Goal: Task Accomplishment & Management: Use online tool/utility

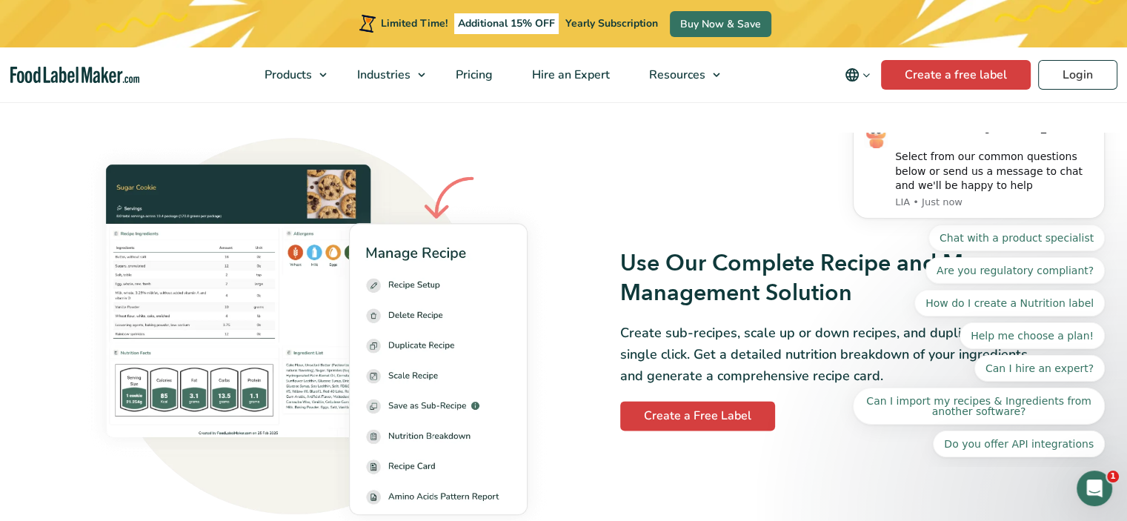
scroll to position [1985, 0]
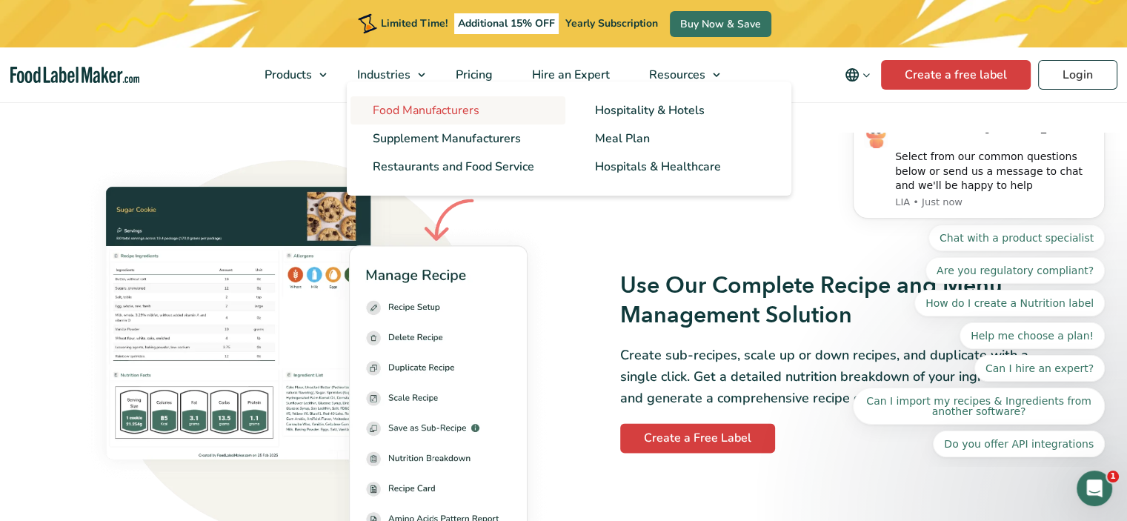
click at [393, 113] on span "Food Manufacturers" at bounding box center [426, 110] width 107 height 16
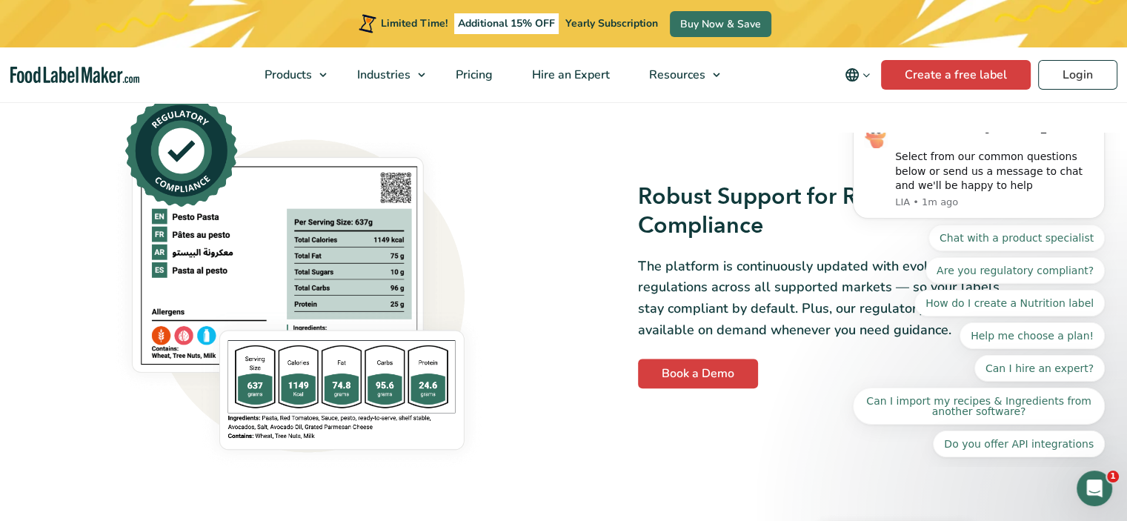
scroll to position [957, 0]
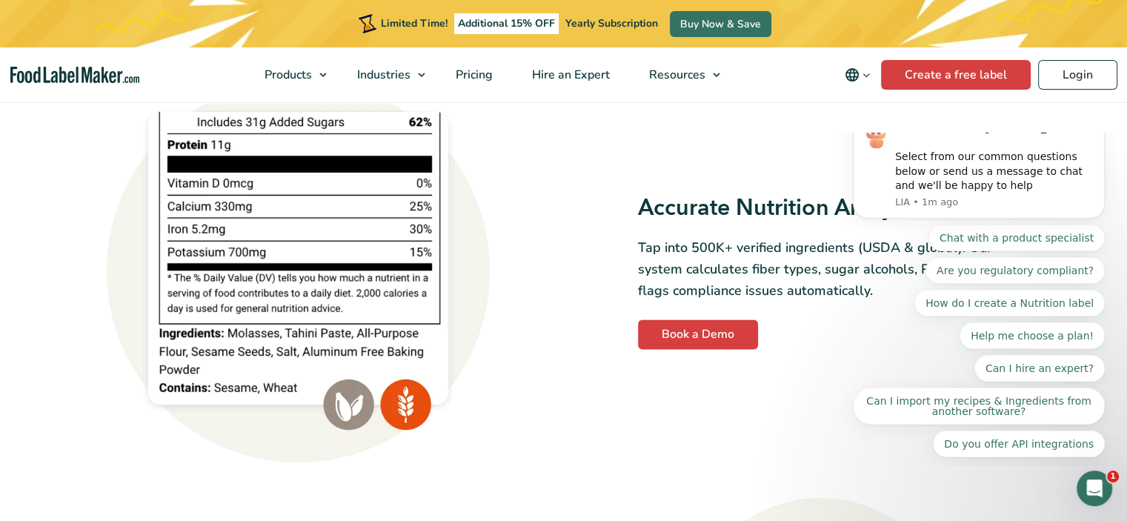
scroll to position [1855, 0]
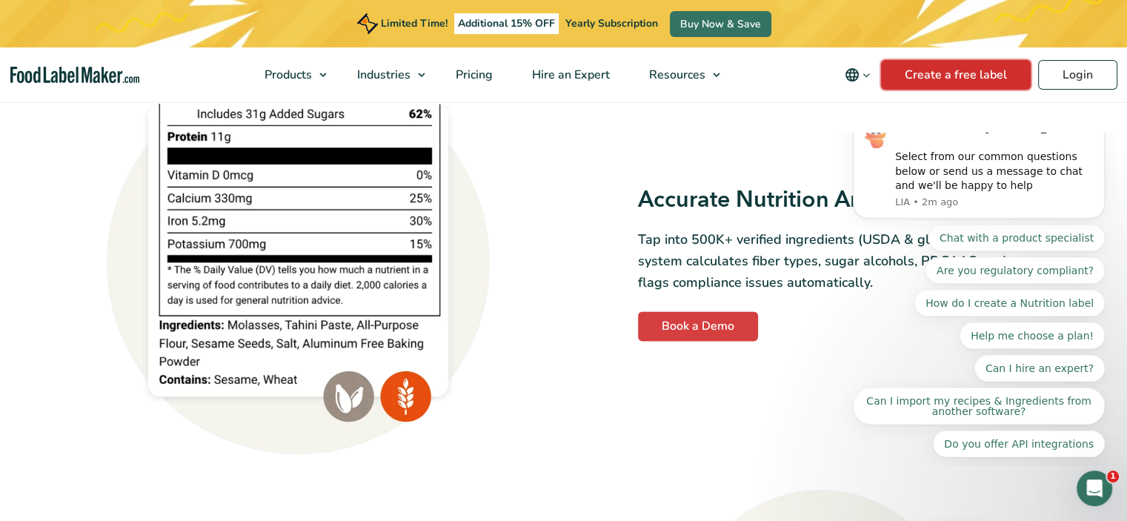
click at [929, 87] on link "Create a free label" at bounding box center [956, 75] width 150 height 30
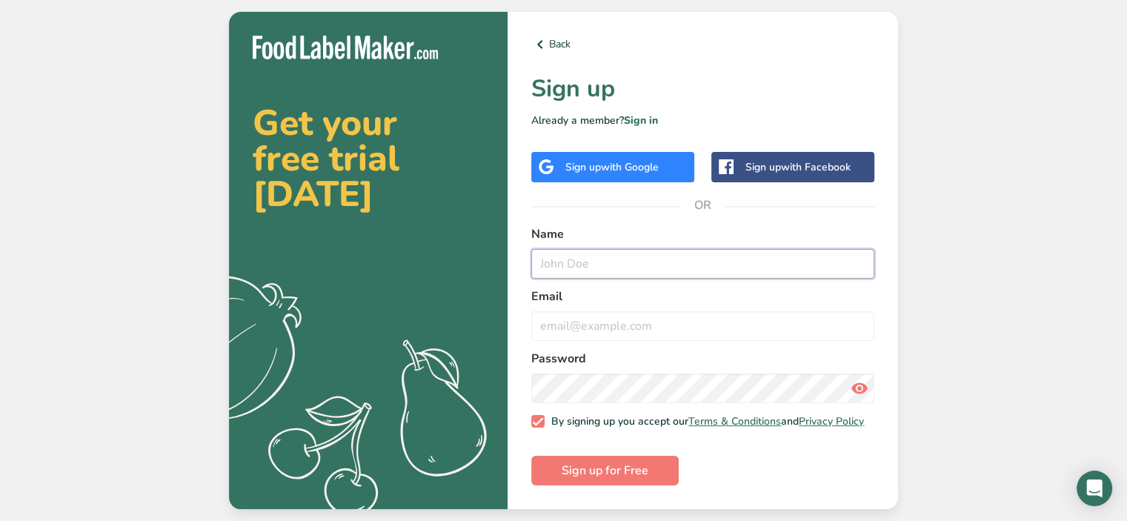
click at [620, 256] on input "text" at bounding box center [702, 264] width 343 height 30
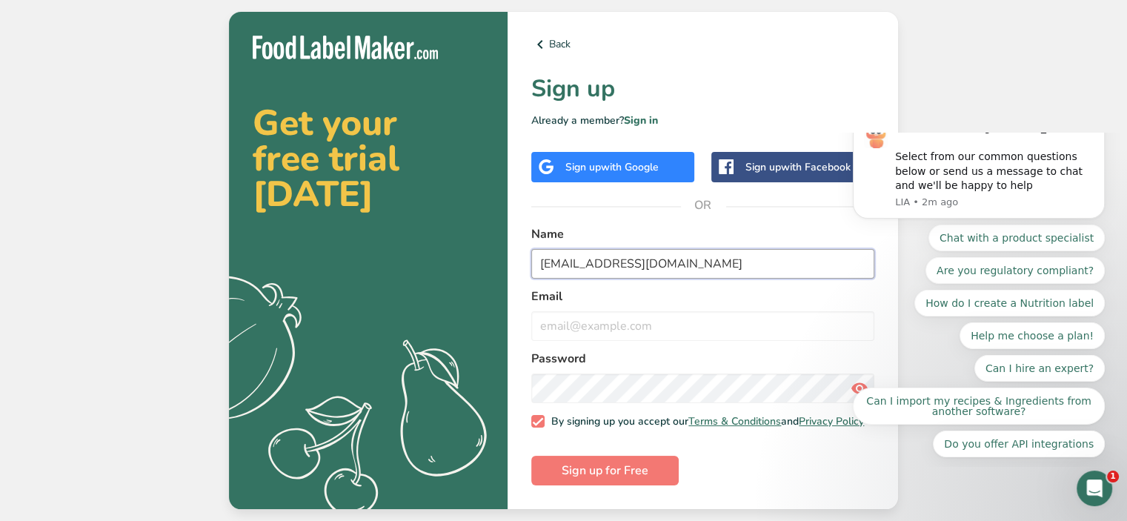
drag, startPoint x: 710, startPoint y: 257, endPoint x: 355, endPoint y: 290, distance: 357.1
click at [355, 290] on section "Get your free trial [DATE] .a{fill:#f5f3ed;} Back Sign up Already a member? Sig…" at bounding box center [563, 261] width 669 height 498
type input "[PERSON_NAME]"
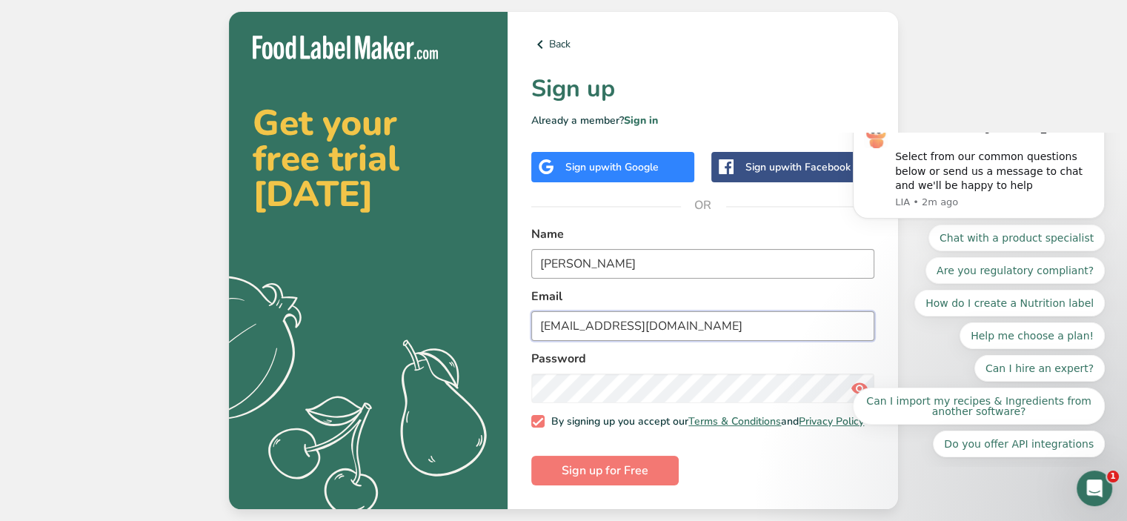
type input "[EMAIL_ADDRESS][DOMAIN_NAME]"
click at [610, 258] on input "[PERSON_NAME]" at bounding box center [702, 264] width 343 height 30
click at [707, 321] on input "[EMAIL_ADDRESS][DOMAIN_NAME]" at bounding box center [702, 326] width 343 height 30
click at [618, 485] on button "Sign up for Free" at bounding box center [604, 471] width 147 height 30
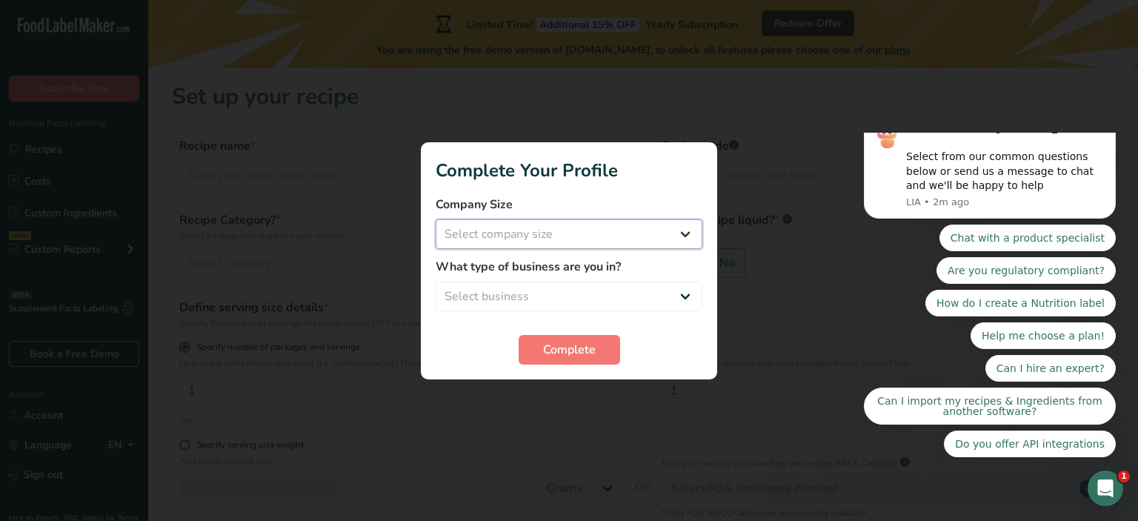
click at [592, 227] on select "Select company size Fewer than 10 Employees 10 to 50 Employees 51 to 500 Employ…" at bounding box center [569, 234] width 267 height 30
select select "2"
click at [436, 219] on select "Select company size Fewer than 10 Employees 10 to 50 Employees 51 to 500 Employ…" at bounding box center [569, 234] width 267 height 30
click at [558, 301] on select "Select business Packaged Food Manufacturer Restaurant & Cafe Bakery Meal Plans …" at bounding box center [569, 296] width 267 height 30
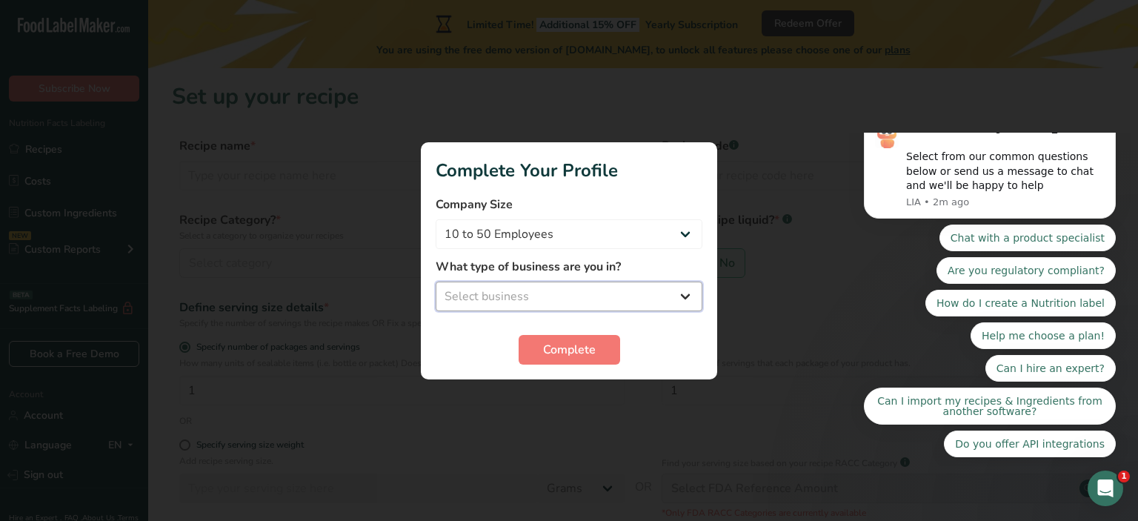
click at [558, 301] on select "Select business Packaged Food Manufacturer Restaurant & Cafe Bakery Meal Plans …" at bounding box center [569, 296] width 267 height 30
select select "1"
click at [436, 281] on select "Select business Packaged Food Manufacturer Restaurant & Cafe Bakery Meal Plans …" at bounding box center [569, 296] width 267 height 30
click at [561, 341] on span "Complete" at bounding box center [569, 350] width 53 height 18
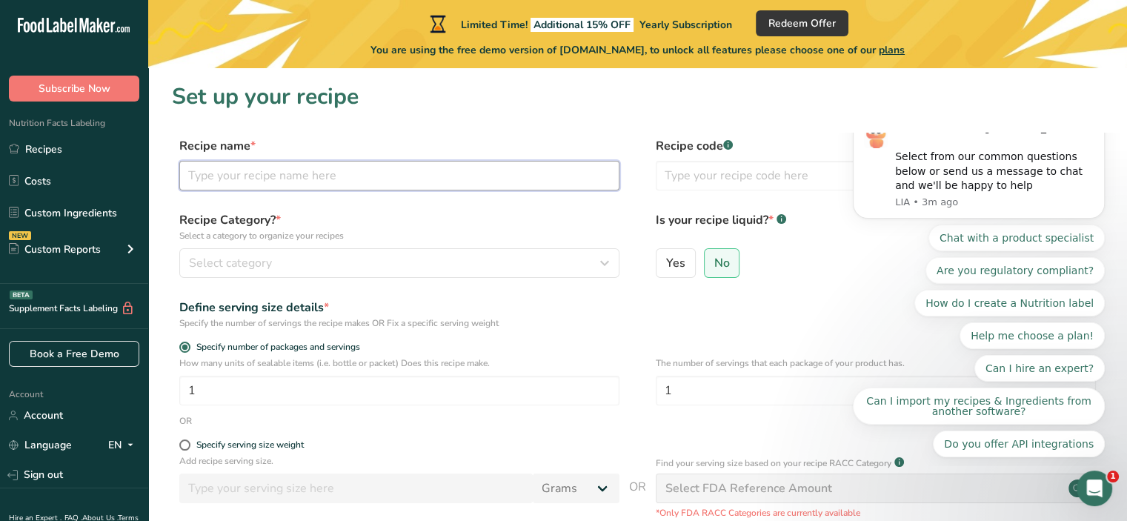
click at [305, 175] on input "text" at bounding box center [399, 176] width 440 height 30
type input "Popcorn"
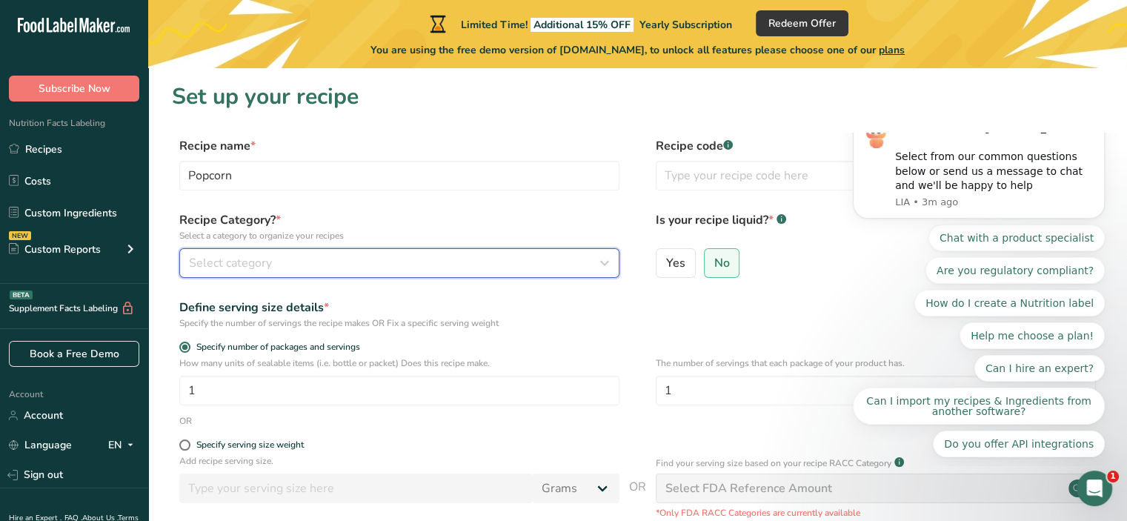
drag, startPoint x: 238, startPoint y: 284, endPoint x: 234, endPoint y: 270, distance: 14.8
click at [234, 270] on span "Select category" at bounding box center [230, 263] width 83 height 18
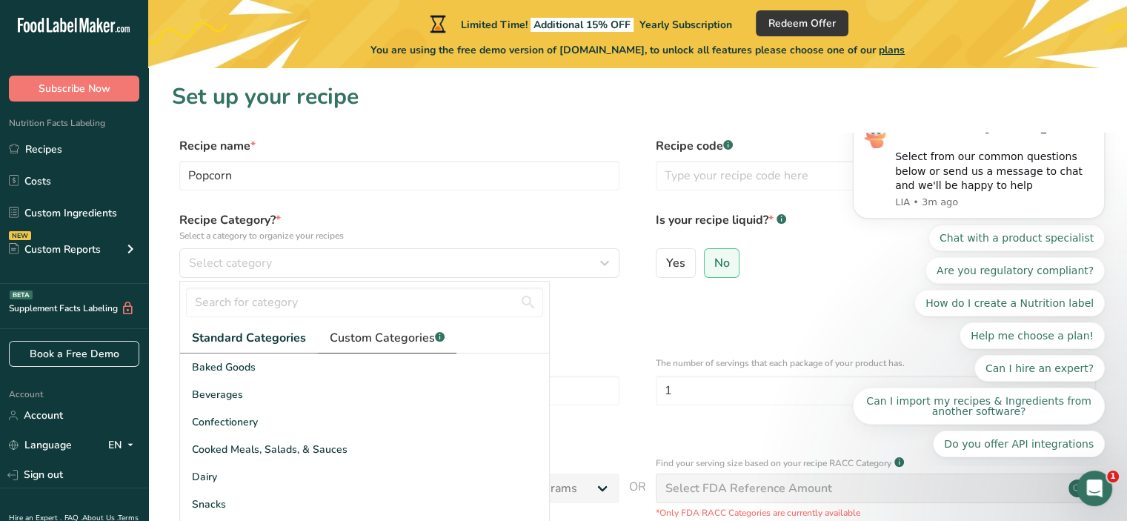
click at [373, 339] on span "Custom Categories .a-a{fill:#347362;}.b-a{fill:#fff;}" at bounding box center [387, 338] width 115 height 18
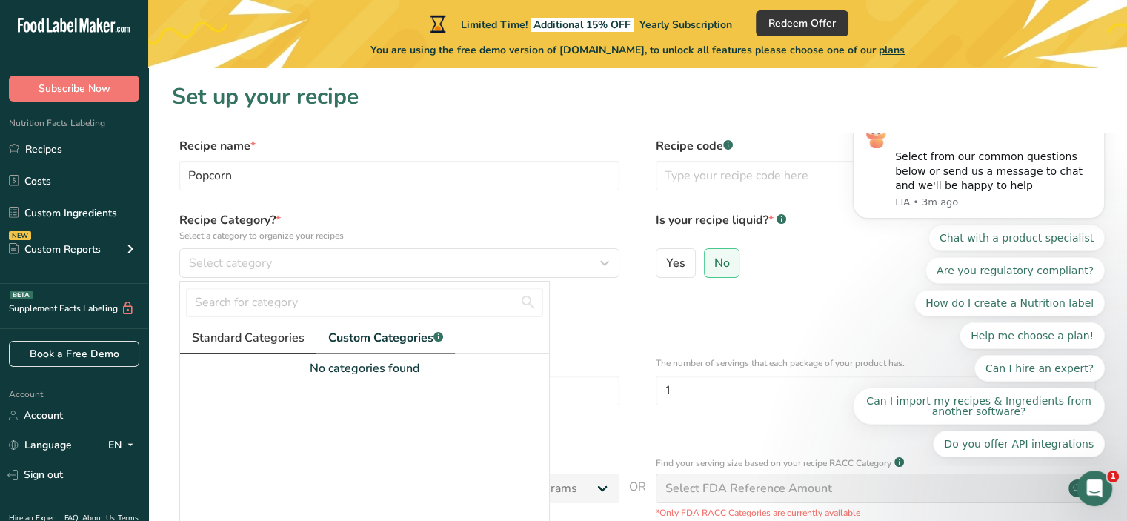
click at [261, 343] on span "Standard Categories" at bounding box center [248, 338] width 113 height 18
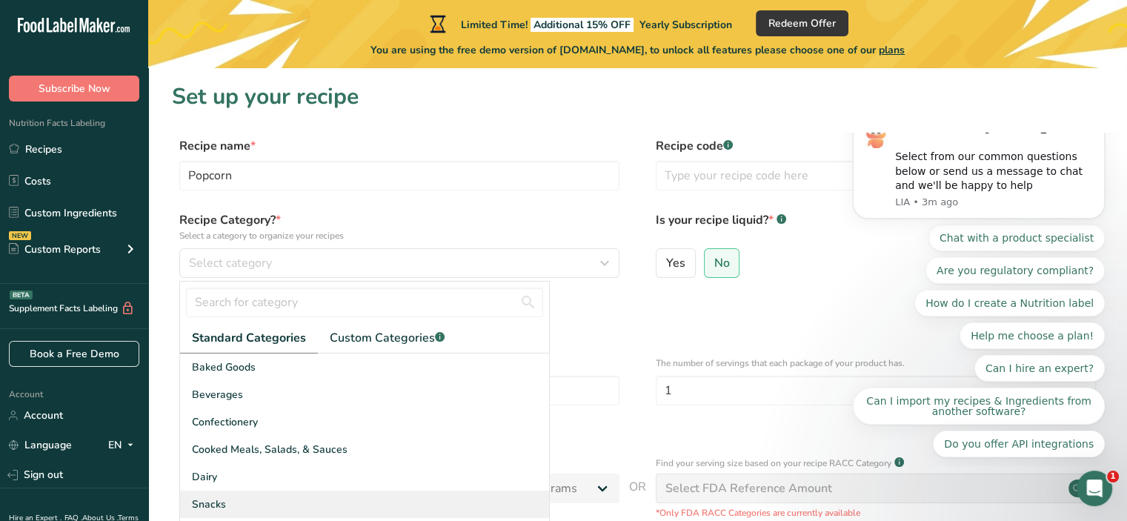
click at [317, 505] on div "Snacks" at bounding box center [364, 503] width 369 height 27
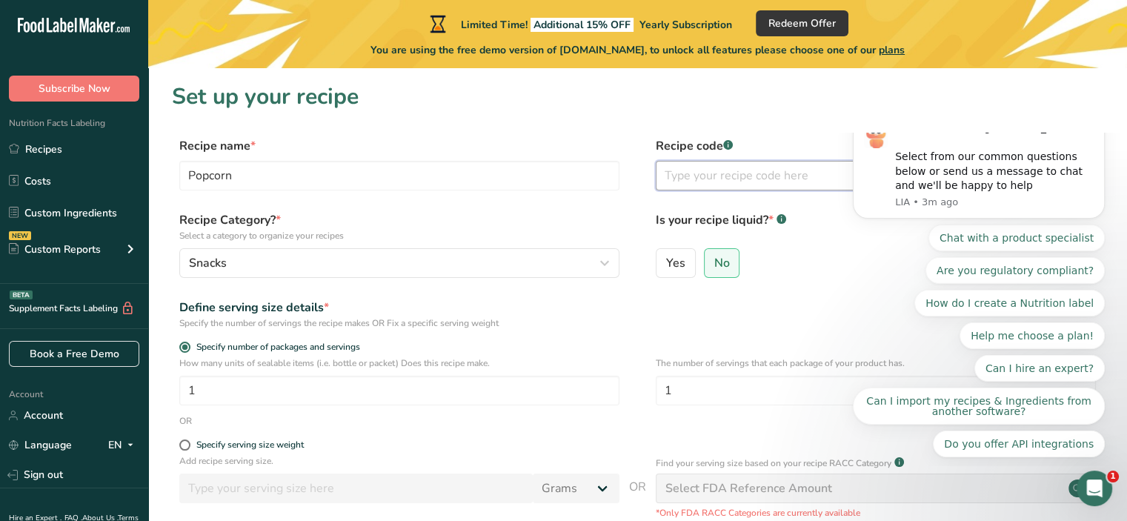
click at [715, 182] on input "text" at bounding box center [875, 176] width 440 height 30
type input "123"
click at [1095, 488] on icon "Open Intercom Messenger" at bounding box center [1092, 486] width 24 height 24
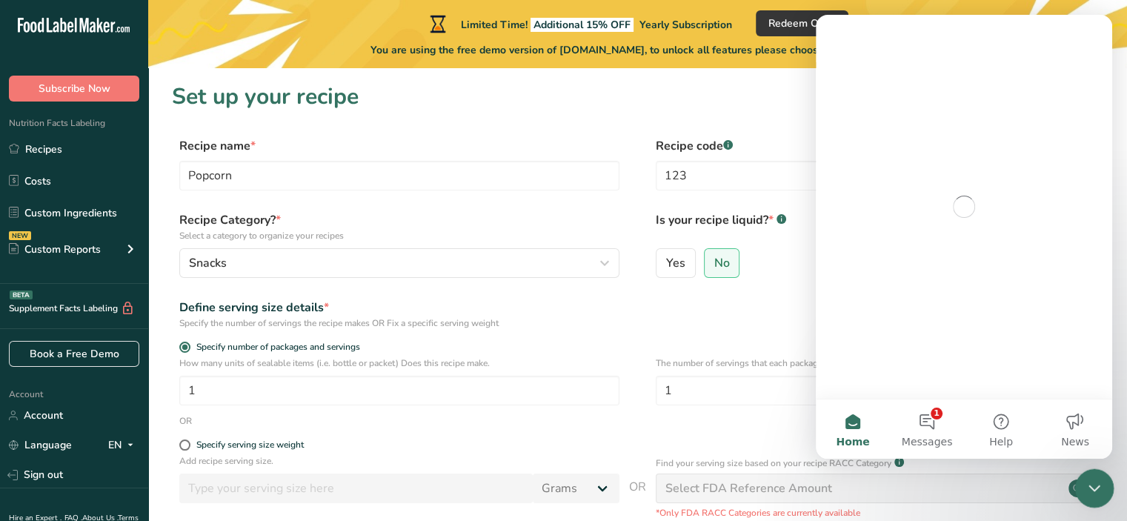
click at [1095, 487] on icon "Close Intercom Messenger" at bounding box center [1092, 486] width 18 height 18
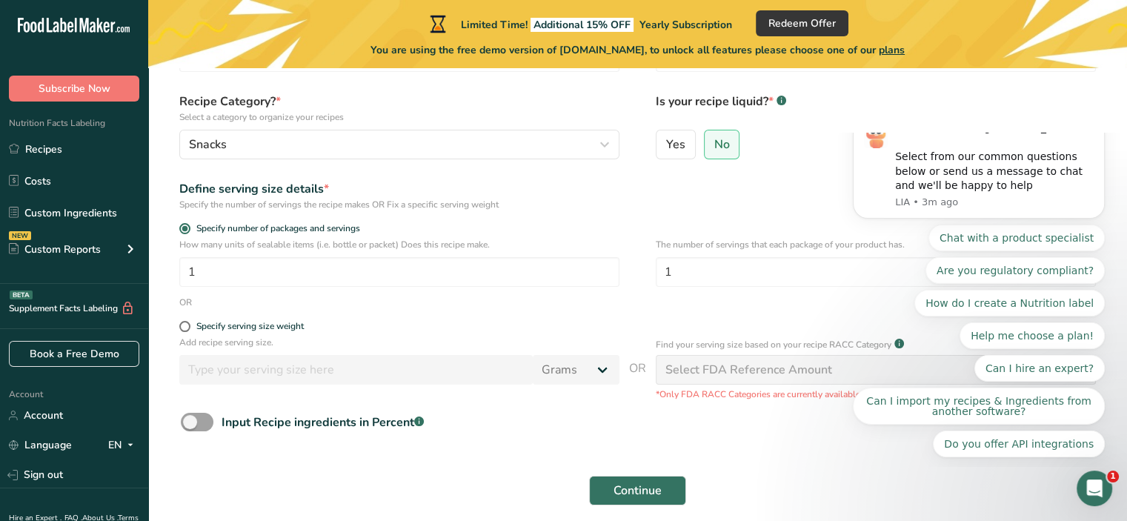
scroll to position [124, 0]
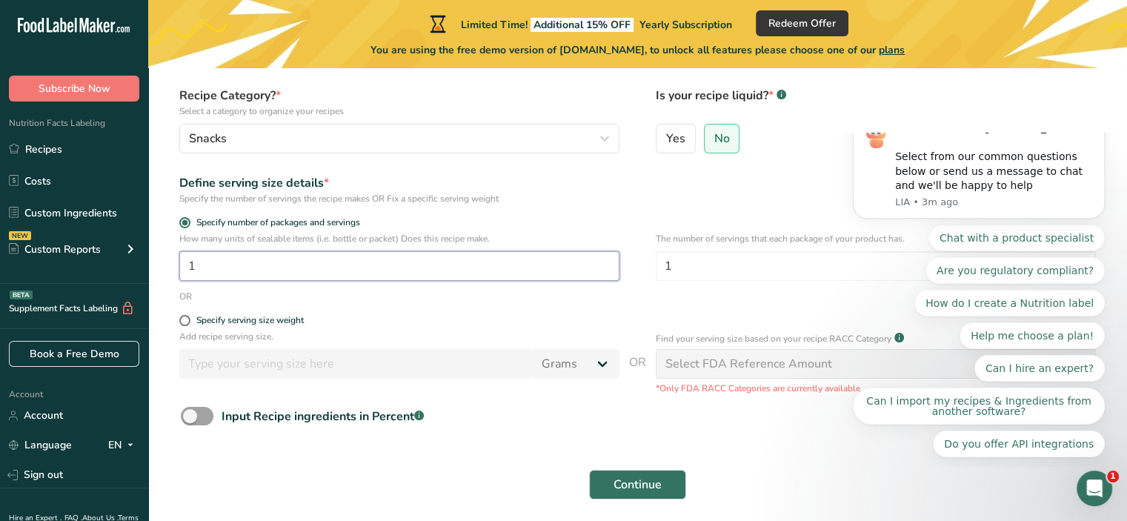
drag, startPoint x: 281, startPoint y: 279, endPoint x: 155, endPoint y: 287, distance: 126.9
click at [155, 287] on section "Set up your recipe Recipe name * Popcorn Recipe code .a-a{fill:#347362;}.b-a{fi…" at bounding box center [637, 238] width 978 height 588
type input "1"
drag, startPoint x: 690, startPoint y: 275, endPoint x: 616, endPoint y: 278, distance: 73.4
click at [616, 278] on div "How many units of sealable items (i.e. bottle or packet) Does this recipe make.…" at bounding box center [637, 261] width 931 height 58
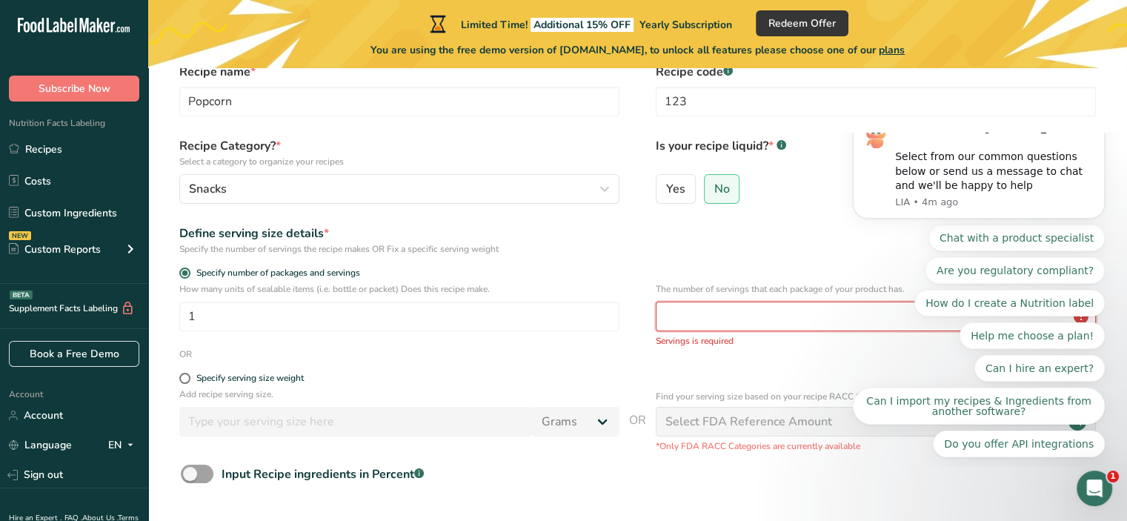
scroll to position [73, 0]
type input "1"
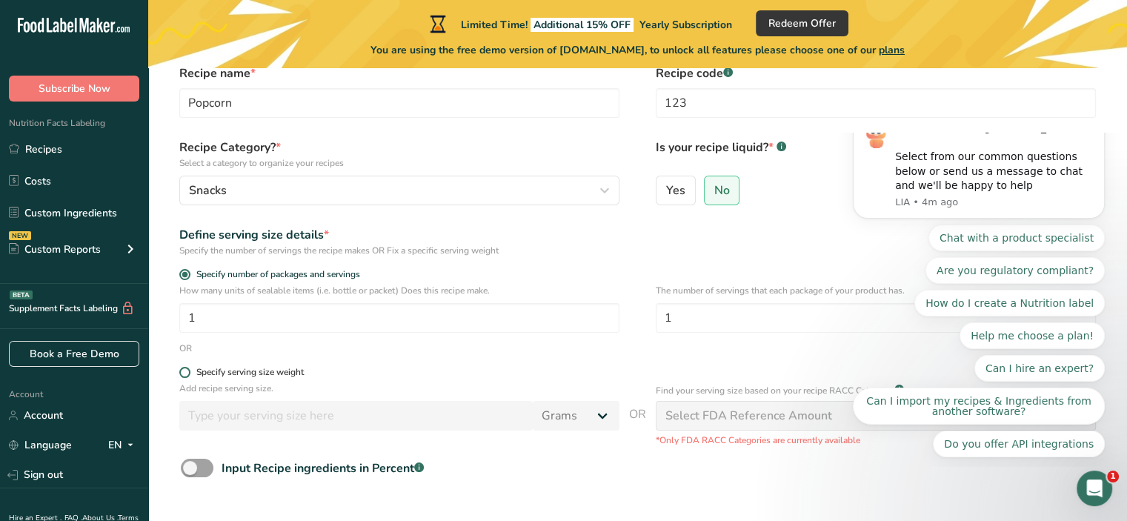
click at [184, 375] on span at bounding box center [184, 372] width 11 height 11
click at [184, 375] on input "Specify serving size weight" at bounding box center [184, 372] width 10 height 10
radio input "true"
radio input "false"
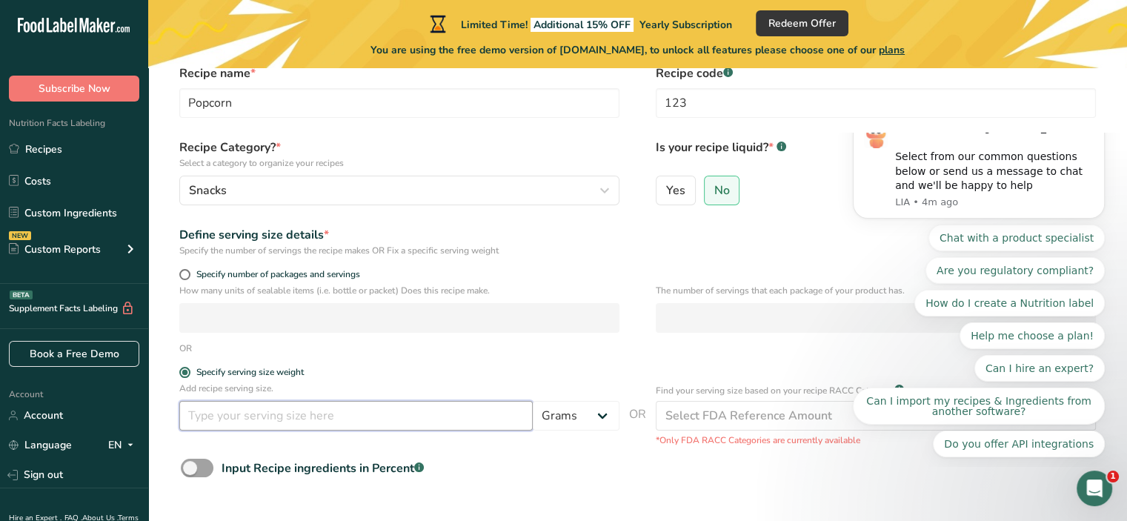
click at [265, 417] on input "number" at bounding box center [355, 416] width 353 height 30
click at [790, 421] on div "Select FDA Reference Amount" at bounding box center [748, 416] width 167 height 18
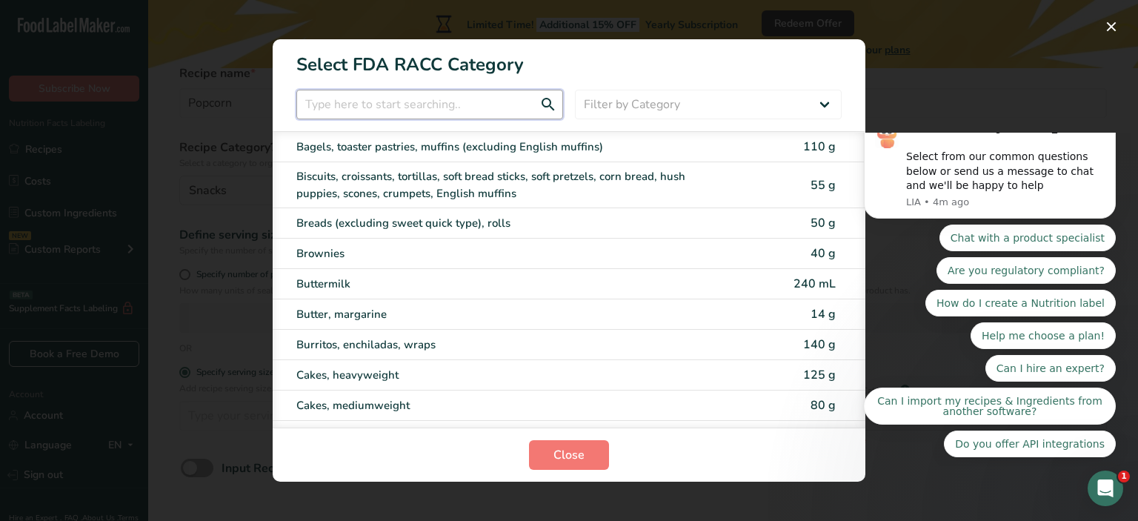
click at [474, 105] on input "RACC Category Selection Modal" at bounding box center [429, 105] width 267 height 30
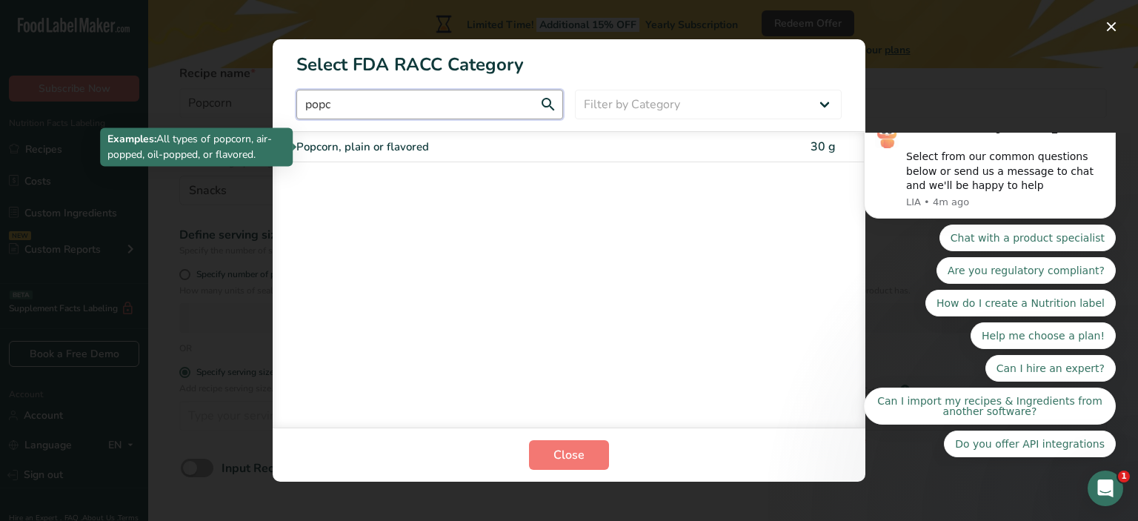
type input "popc"
click at [456, 150] on div "Popcorn, plain or flavored" at bounding box center [506, 147] width 421 height 17
type input "30"
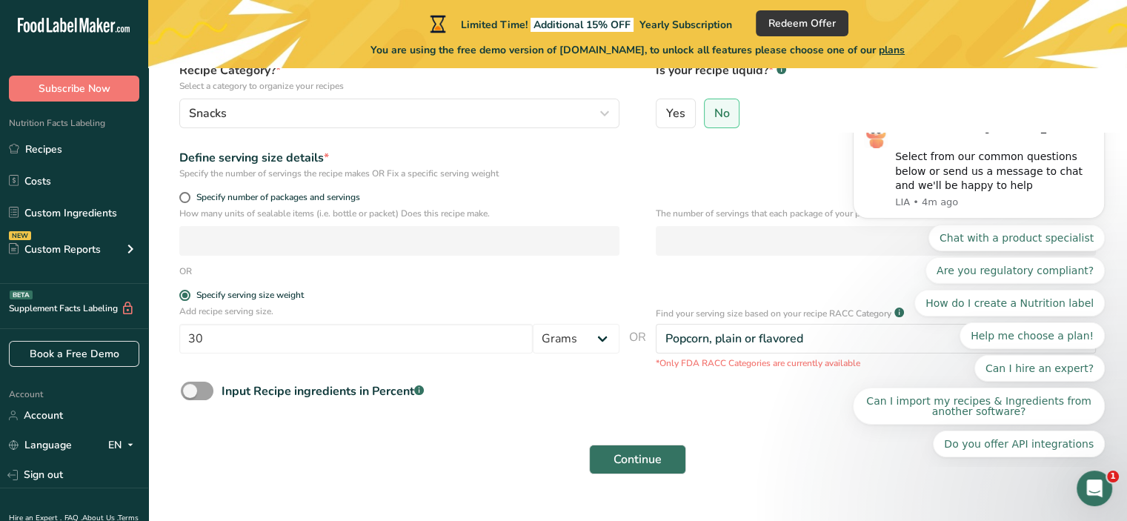
scroll to position [183, 0]
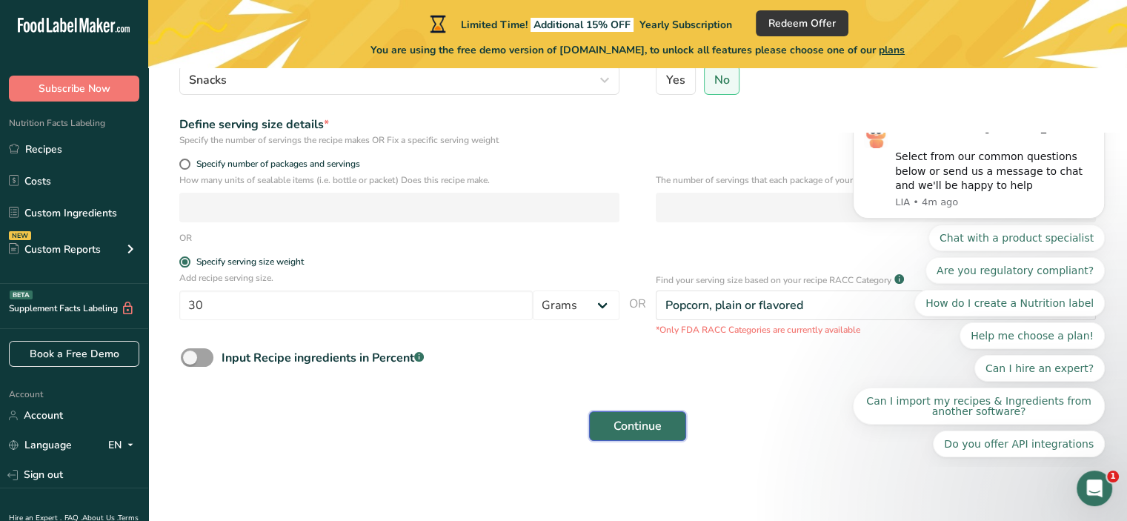
click at [667, 422] on button "Continue" at bounding box center [637, 426] width 97 height 30
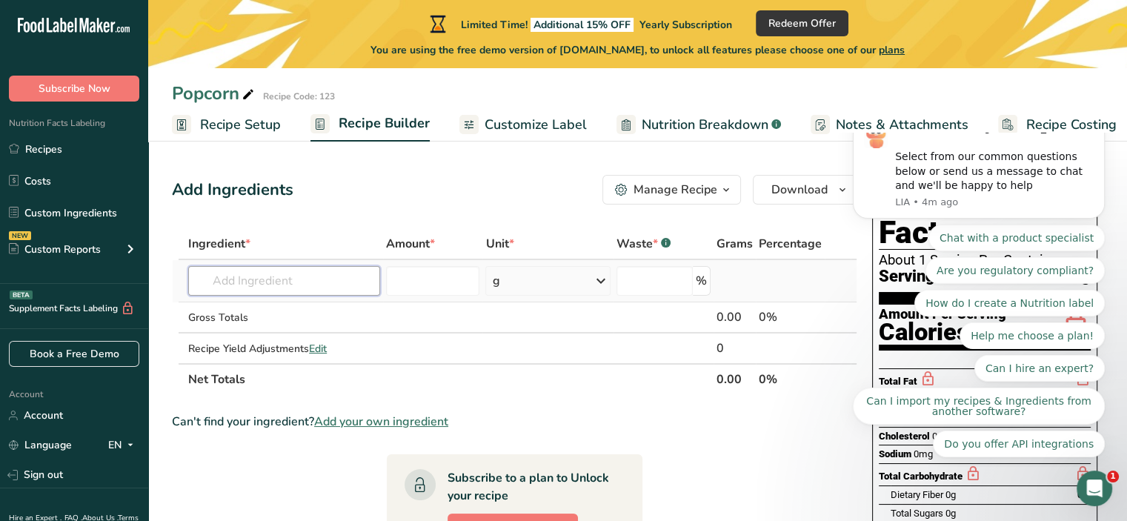
click at [338, 289] on input "text" at bounding box center [284, 281] width 192 height 30
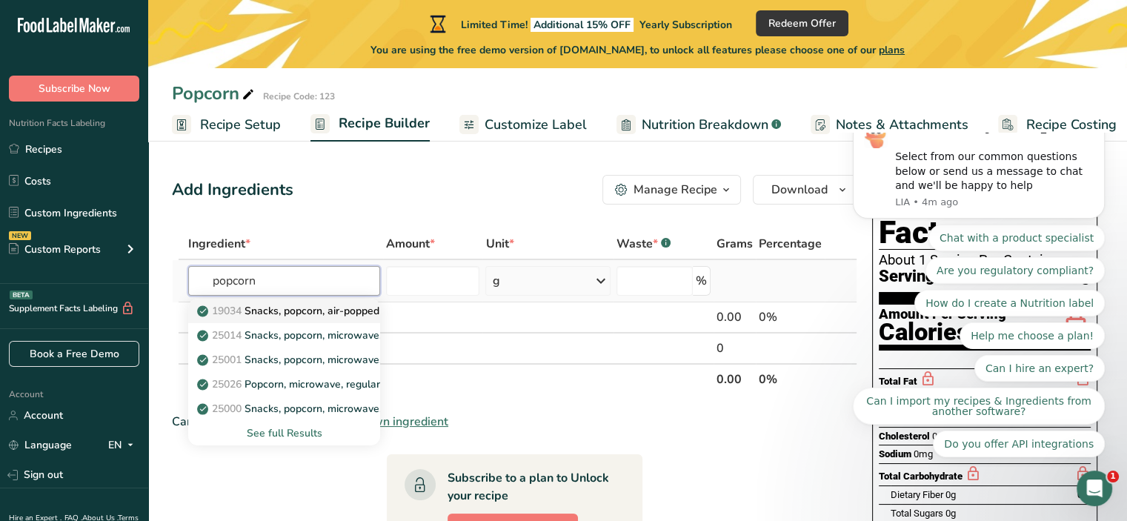
type input "popcorn"
click at [338, 300] on link "19034 [GEOGRAPHIC_DATA], popcorn, air-popped" at bounding box center [284, 310] width 192 height 24
type input "Snacks, popcorn, air-popped"
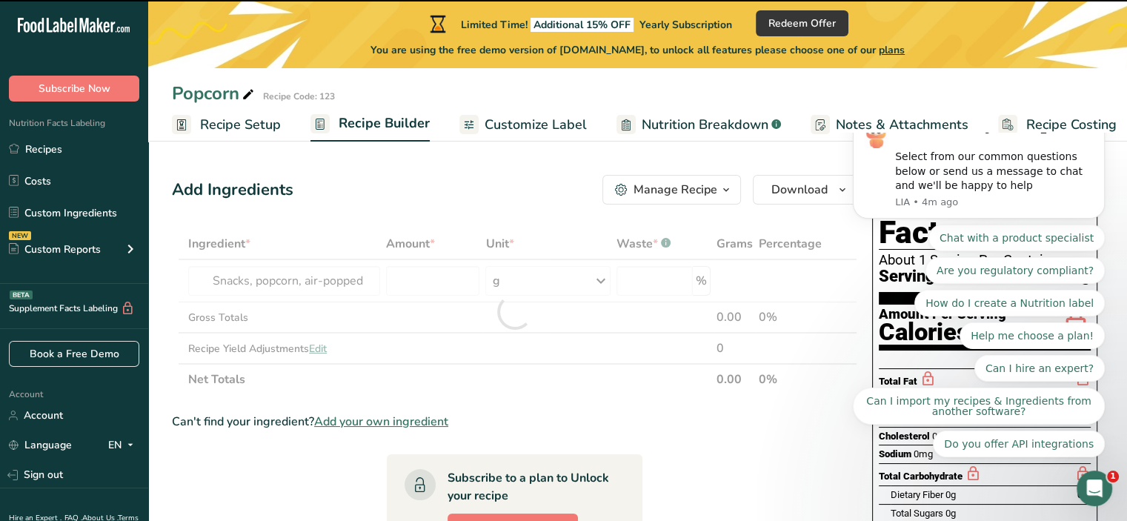
type input "0"
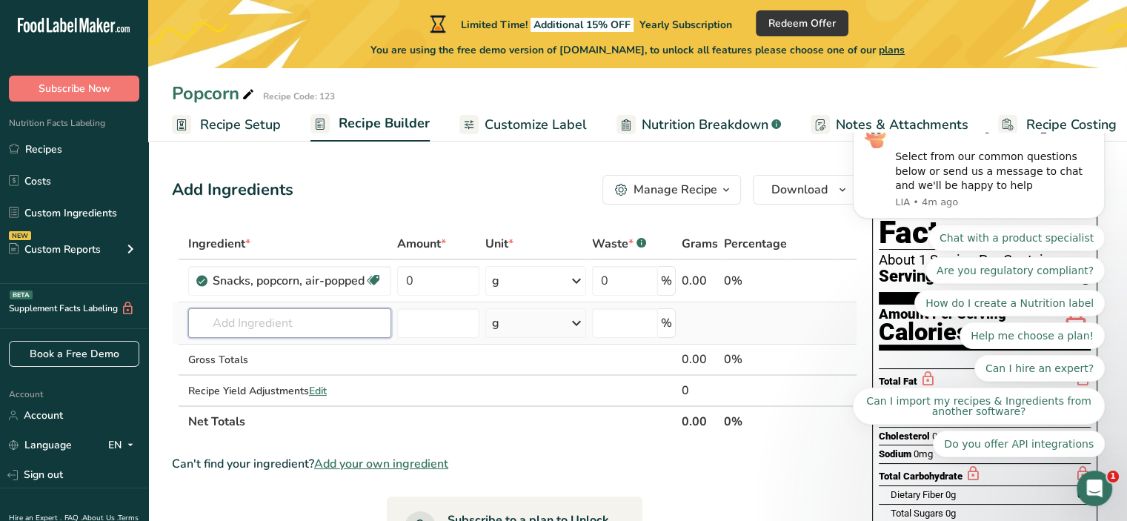
click at [296, 325] on input "text" at bounding box center [289, 323] width 203 height 30
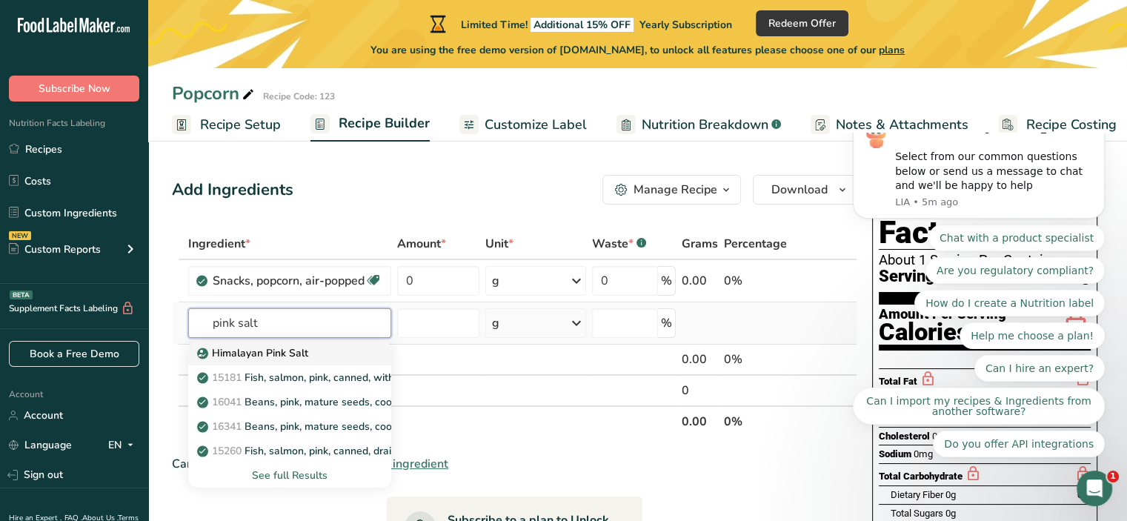
type input "pink salt"
click at [293, 347] on p "Himalayan Pink Salt" at bounding box center [254, 353] width 108 height 16
type input "Himalayan Pink Salt"
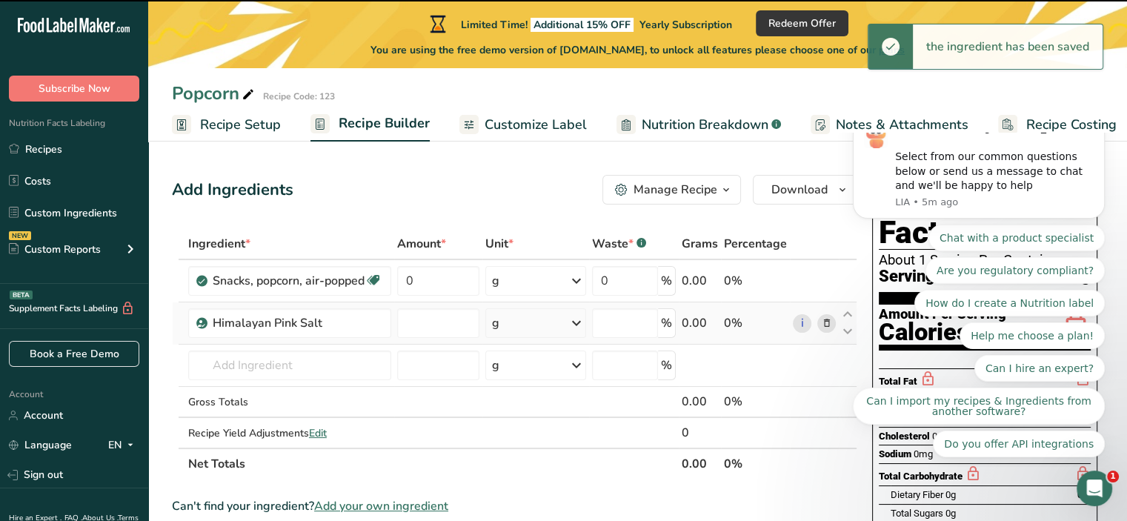
type input "0"
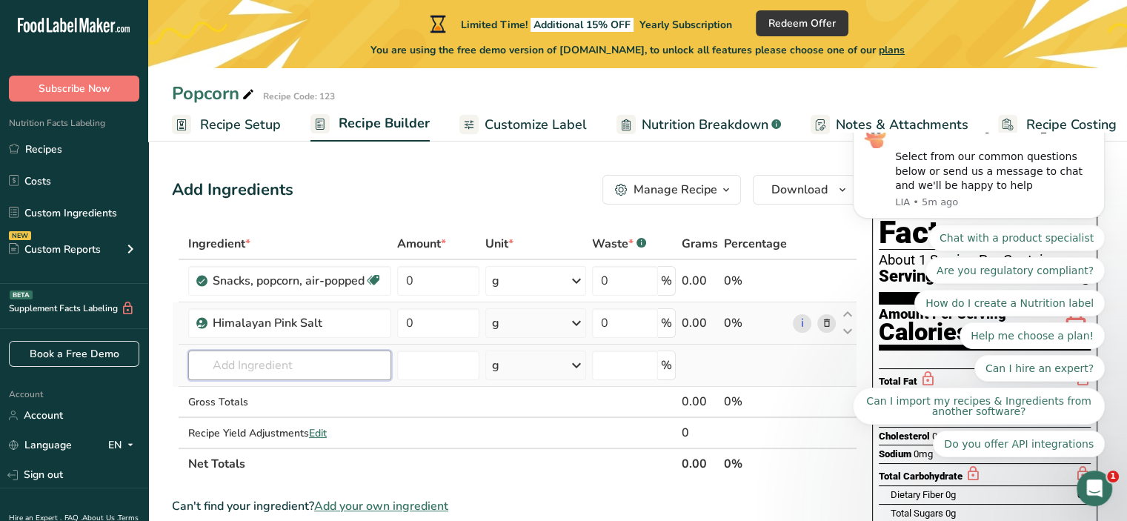
click at [268, 351] on input "text" at bounding box center [289, 365] width 203 height 30
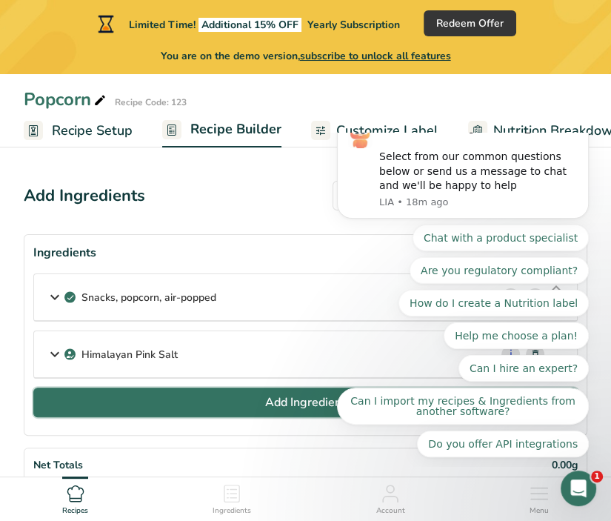
click at [44, 410] on button "Add Ingredient" at bounding box center [305, 402] width 544 height 30
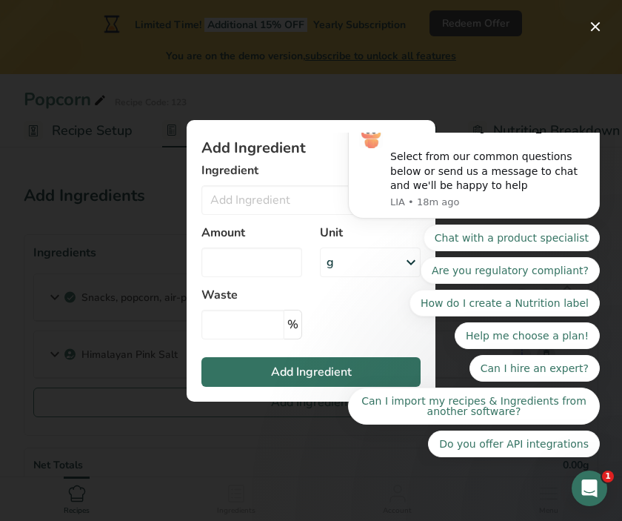
click at [83, 450] on div "Add ingredient modal" at bounding box center [311, 260] width 622 height 521
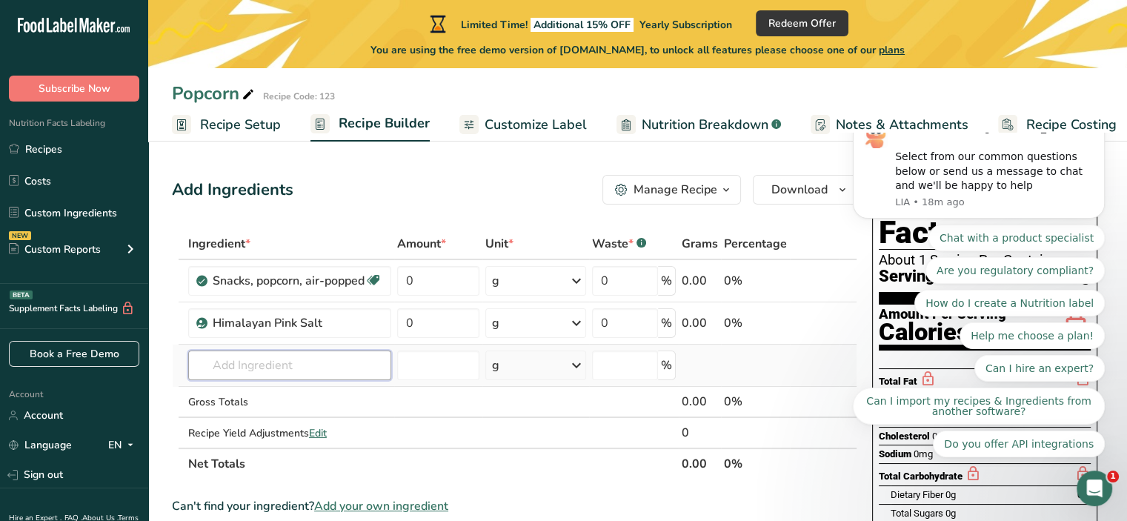
click at [270, 358] on input "text" at bounding box center [289, 365] width 203 height 30
type input "m"
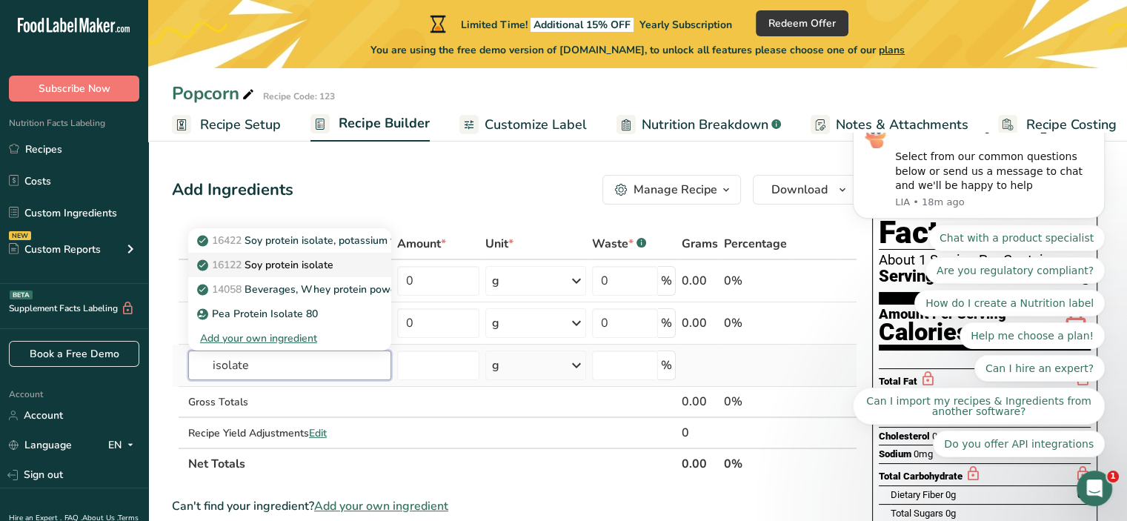
type input "isolate"
click at [290, 270] on p "16122 Soy protein isolate" at bounding box center [266, 265] width 133 height 16
type input "Soy protein isolate"
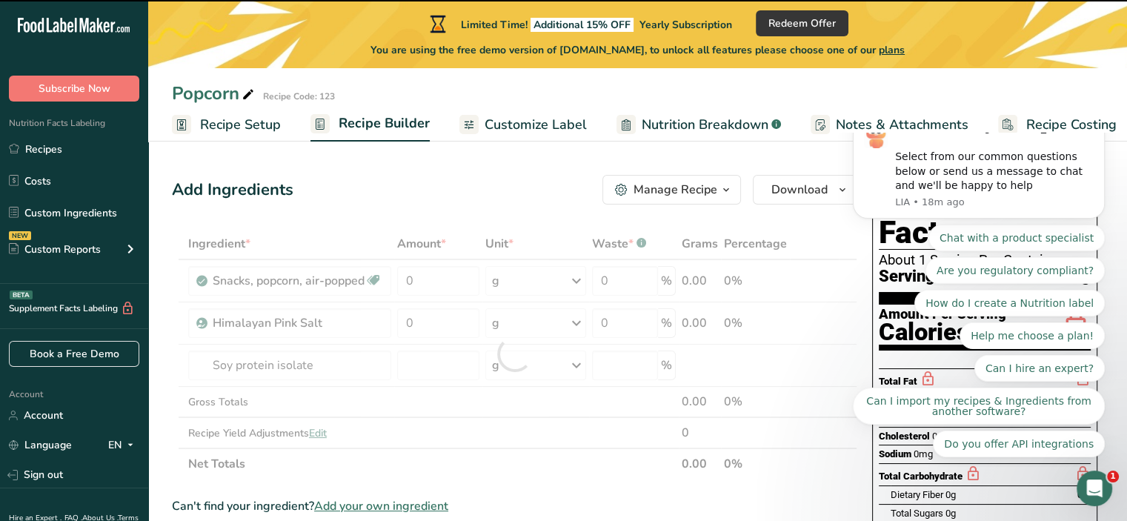
type input "0"
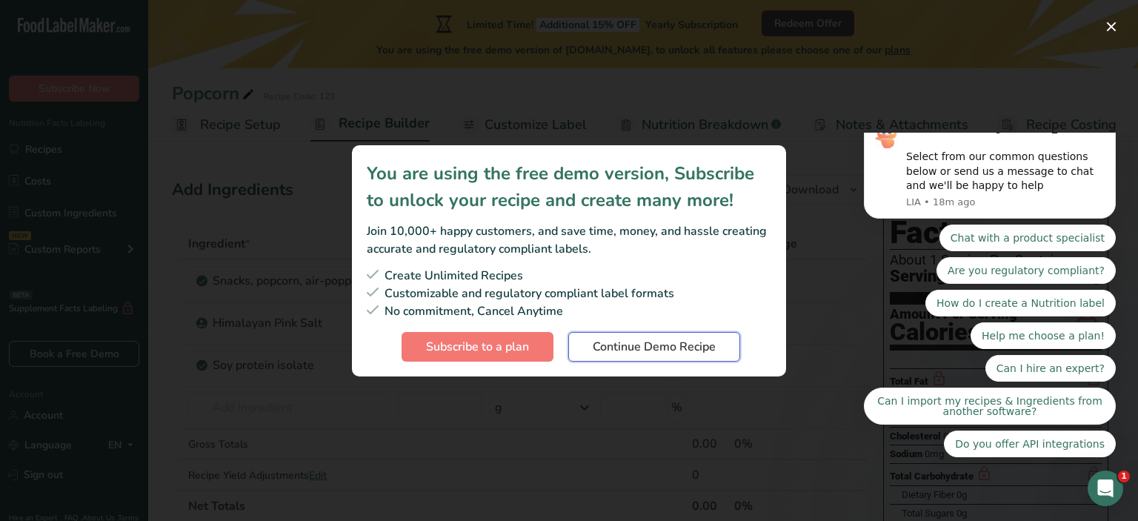
click at [684, 351] on span "Continue Demo Recipe" at bounding box center [654, 347] width 123 height 18
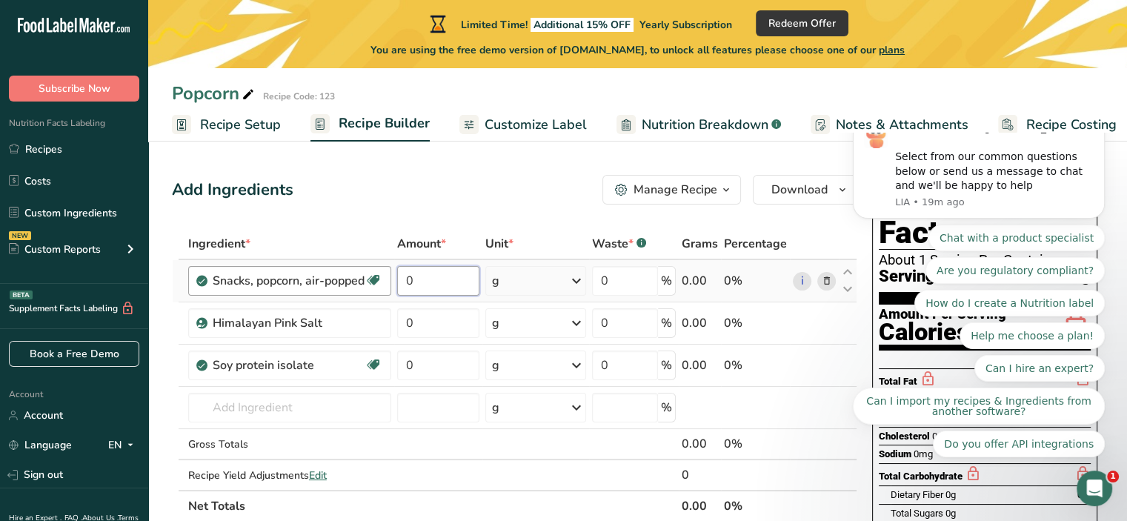
drag, startPoint x: 465, startPoint y: 281, endPoint x: 350, endPoint y: 290, distance: 115.9
click at [350, 290] on tr "Snacks, popcorn, air-popped Dairy free Gluten free Vegan Vegetarian Soy free 0 …" at bounding box center [515, 281] width 684 height 42
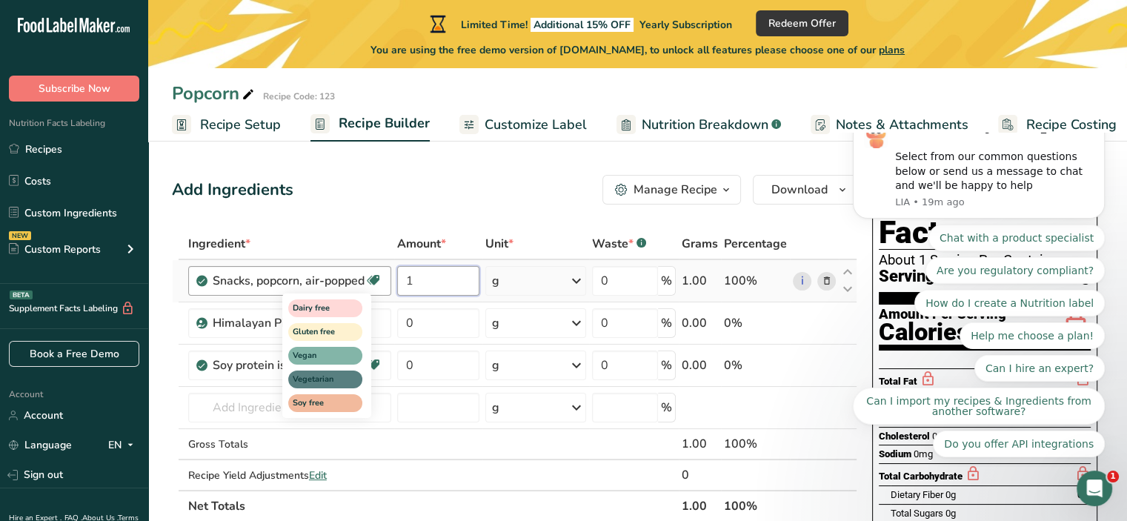
type input "1"
click at [424, 333] on div "Ingredient * Amount * Unit * Waste * .a-a{fill:#347362;}.b-a{fill:#fff;} Grams …" at bounding box center [514, 374] width 685 height 293
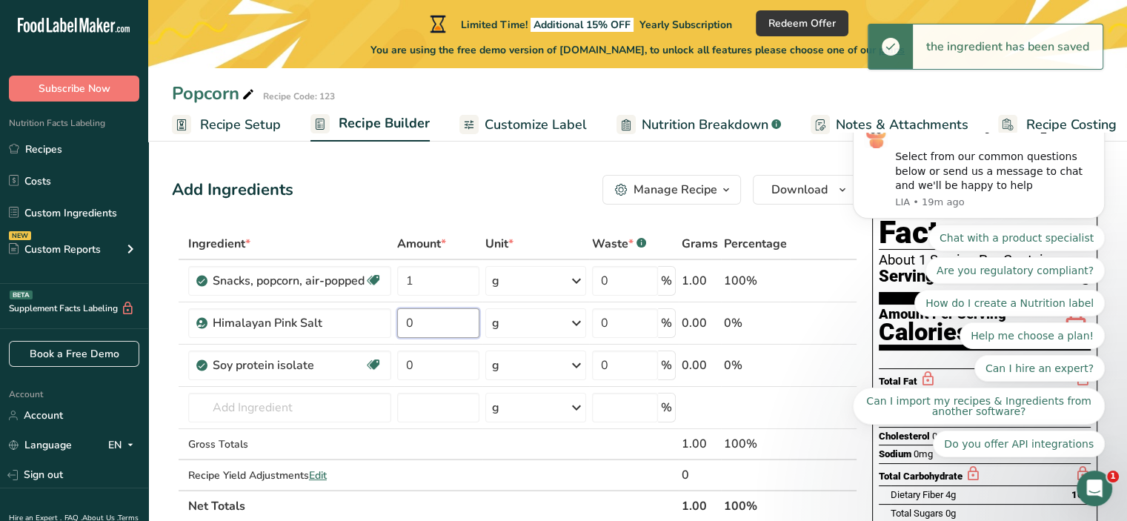
click at [421, 324] on input "0" at bounding box center [438, 323] width 82 height 30
drag, startPoint x: 421, startPoint y: 324, endPoint x: 342, endPoint y: 320, distance: 78.6
click at [342, 320] on tr "Himalayan Pink Salt 0 g Portions 1 Teaspoon Weight Units g kg mg See more Volum…" at bounding box center [515, 323] width 684 height 42
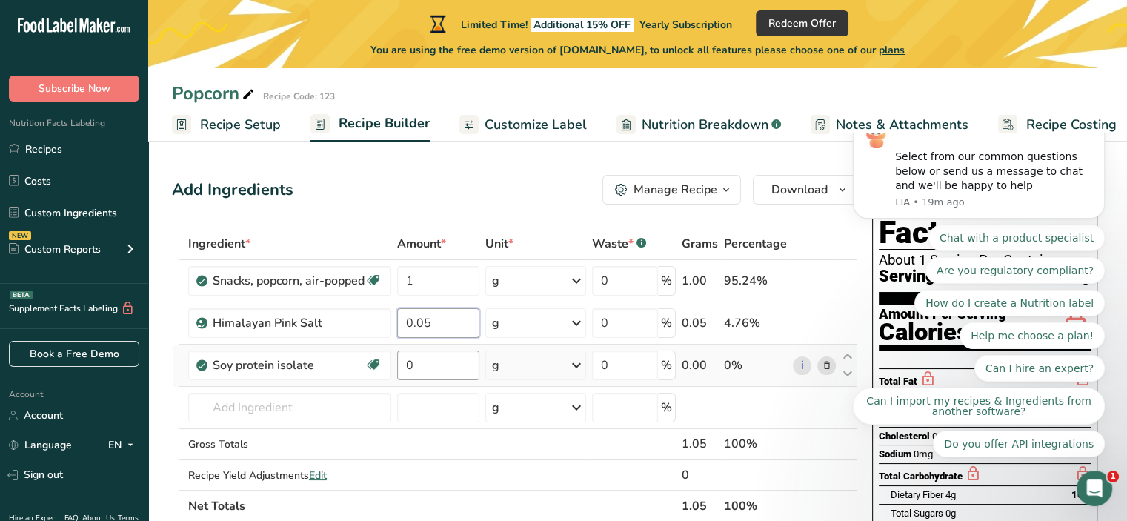
type input "0.05"
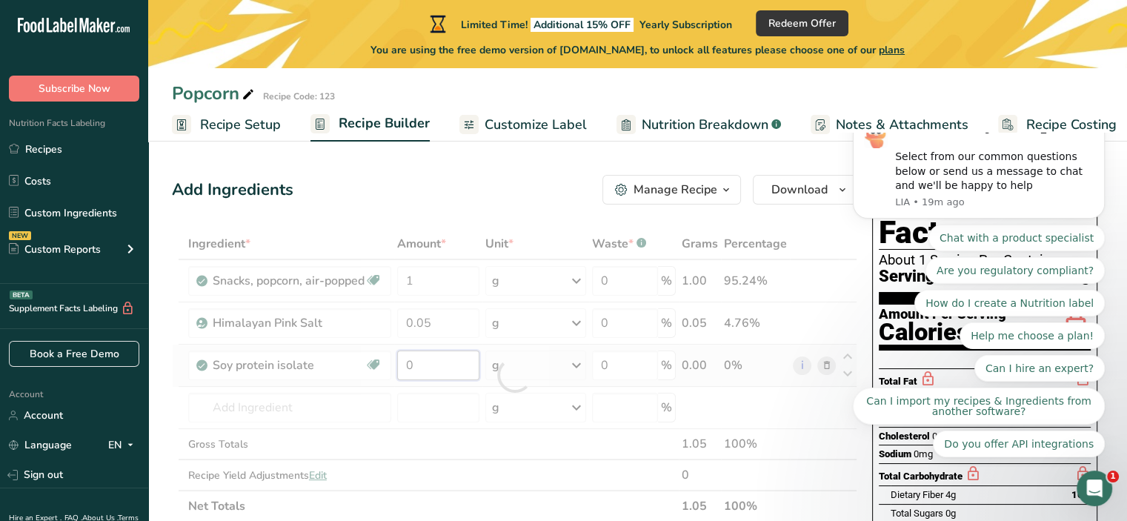
click at [434, 376] on div "Ingredient * Amount * Unit * Waste * .a-a{fill:#347362;}.b-a{fill:#fff;} Grams …" at bounding box center [514, 374] width 685 height 293
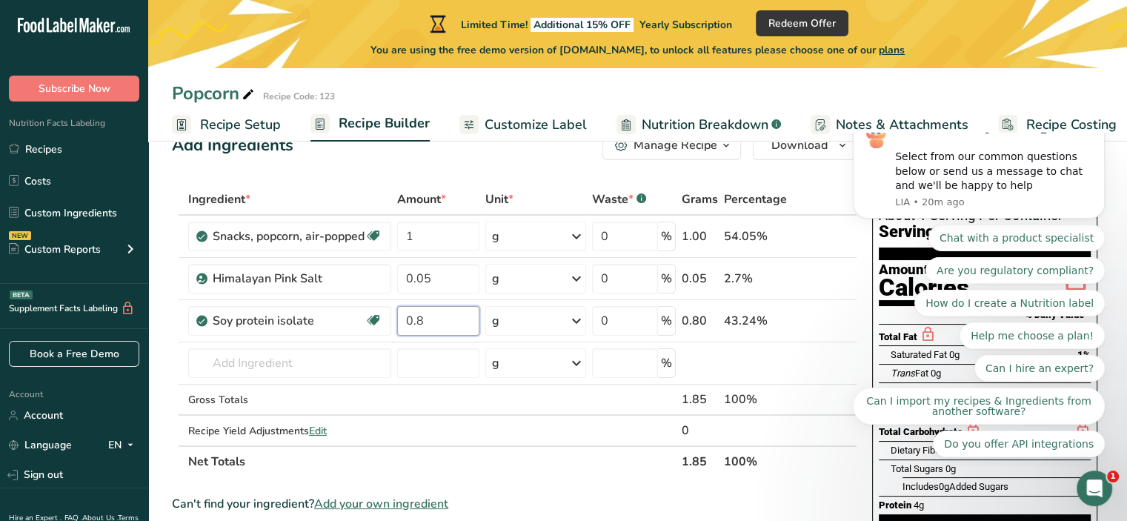
scroll to position [47, 0]
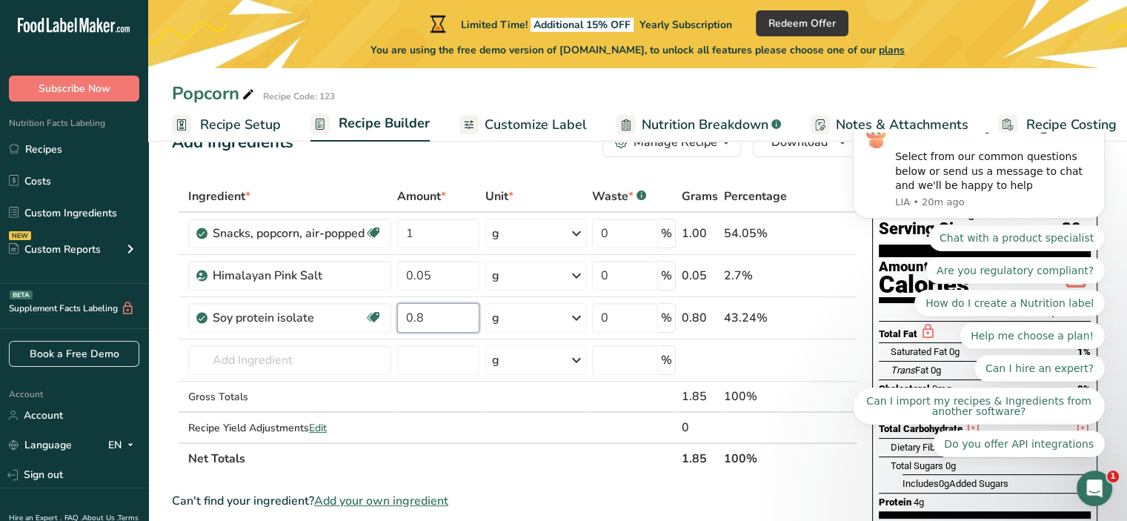
drag, startPoint x: 1135, startPoint y: 133, endPoint x: 287, endPoint y: 26, distance: 854.1
type input "0.8"
click at [353, 407] on div "Ingredient * Amount * Unit * Waste * .a-a{fill:#347362;}.b-a{fill:#fff;} Grams …" at bounding box center [514, 327] width 685 height 293
click at [1101, 119] on icon "Dismiss notification" at bounding box center [1100, 115] width 8 height 8
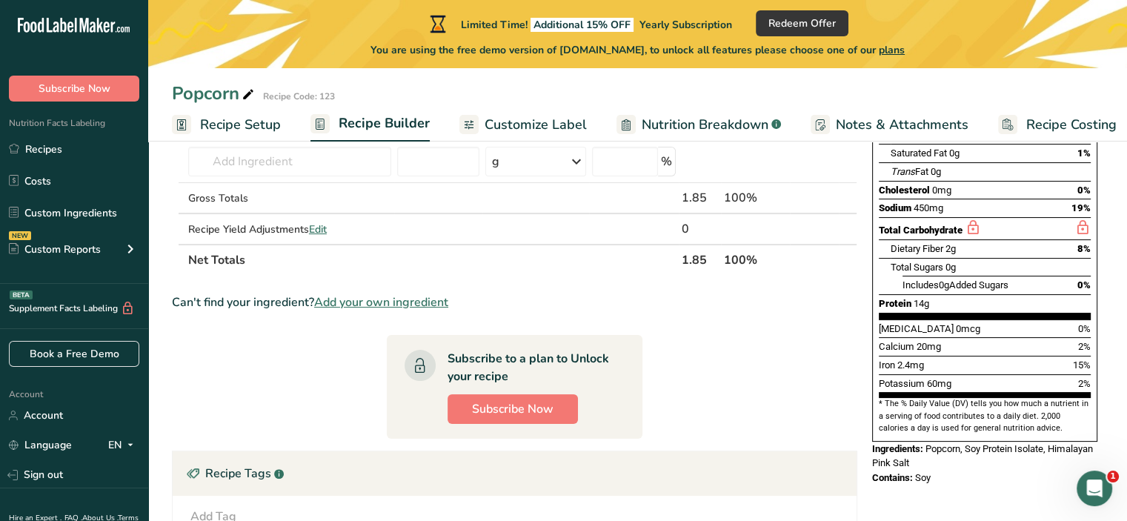
scroll to position [0, 0]
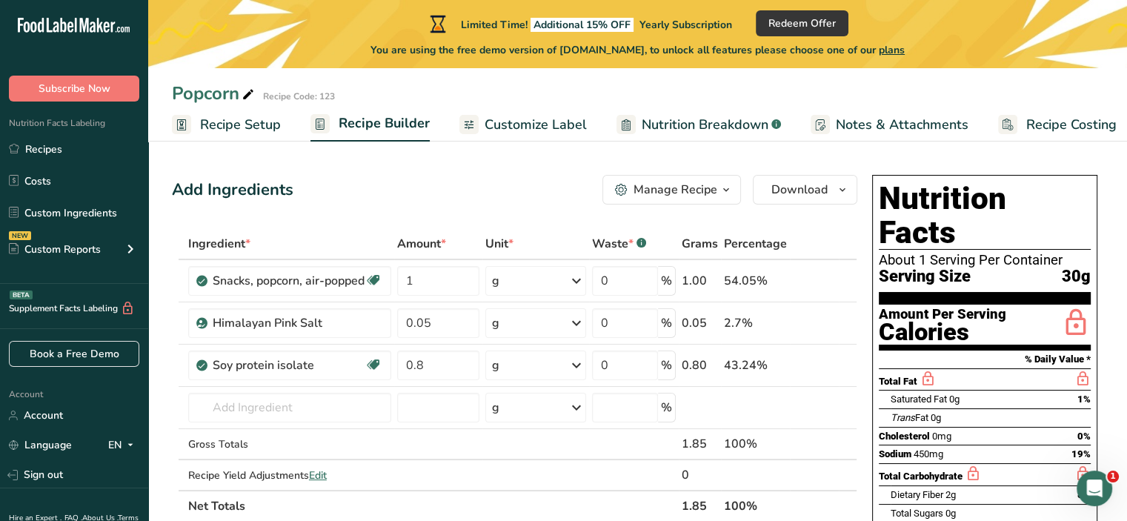
click at [665, 181] on div "Manage Recipe" at bounding box center [675, 190] width 84 height 18
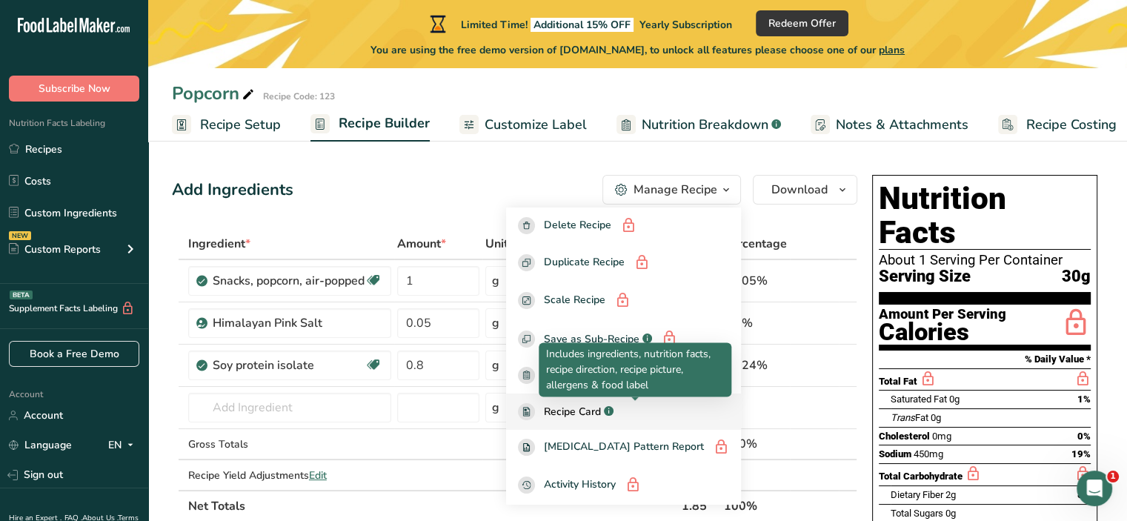
click at [634, 366] on p "Includes ingredients, nutrition facts, recipe direction, recipe picture, allerg…" at bounding box center [635, 369] width 178 height 47
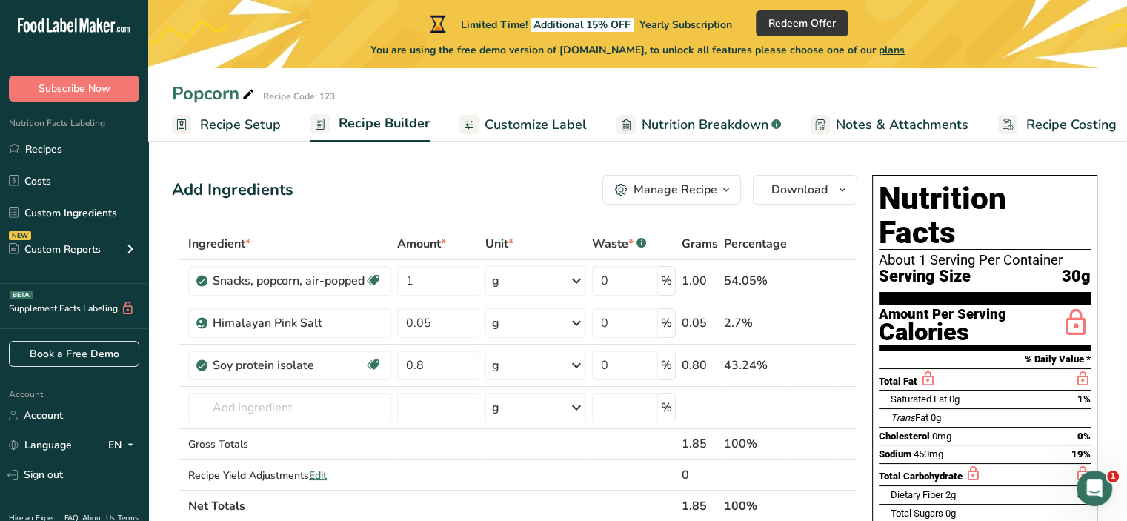
click at [661, 193] on div "Manage Recipe" at bounding box center [675, 190] width 84 height 18
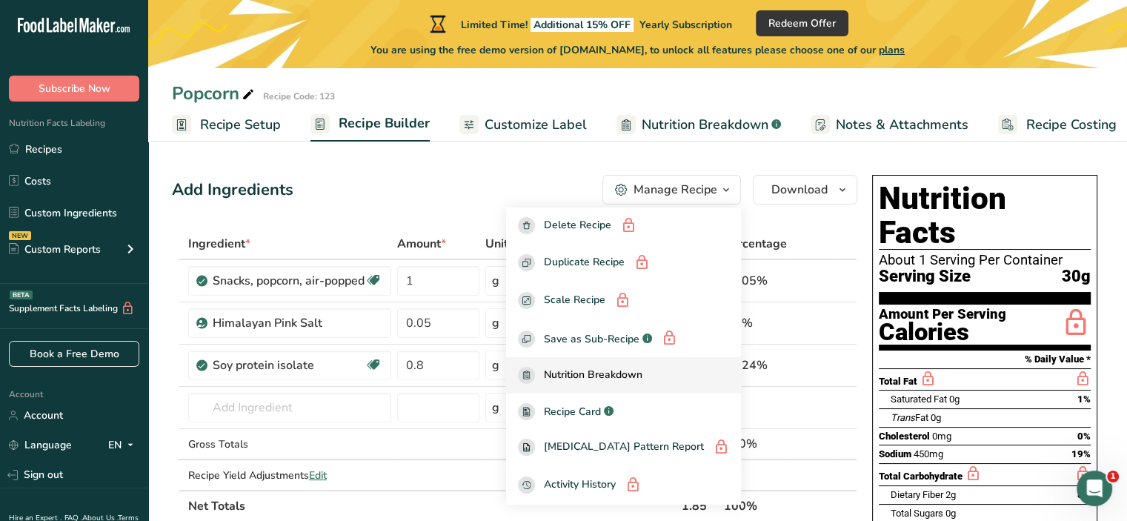
click at [628, 369] on span "Nutrition Breakdown" at bounding box center [593, 375] width 99 height 17
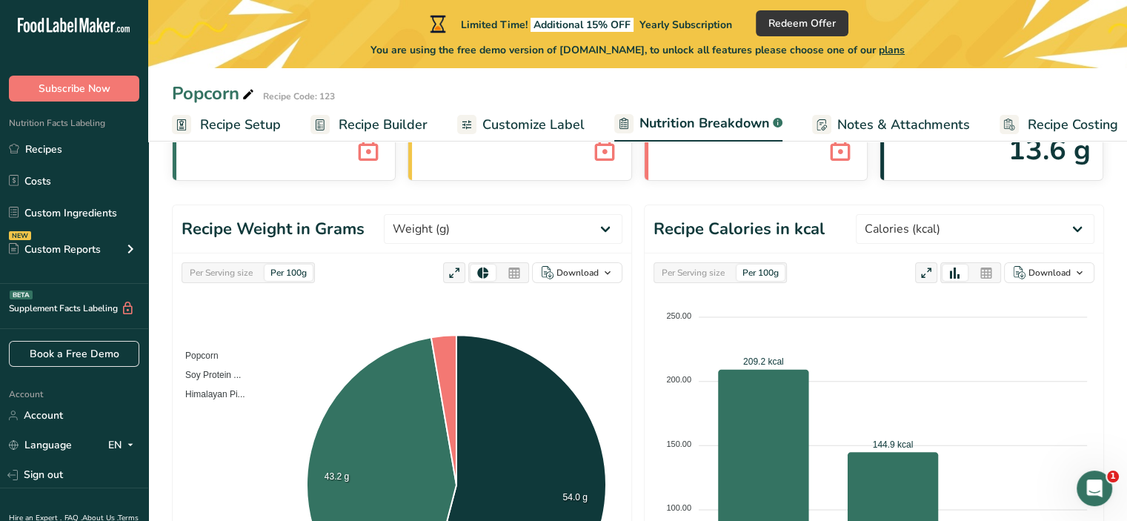
scroll to position [113, 0]
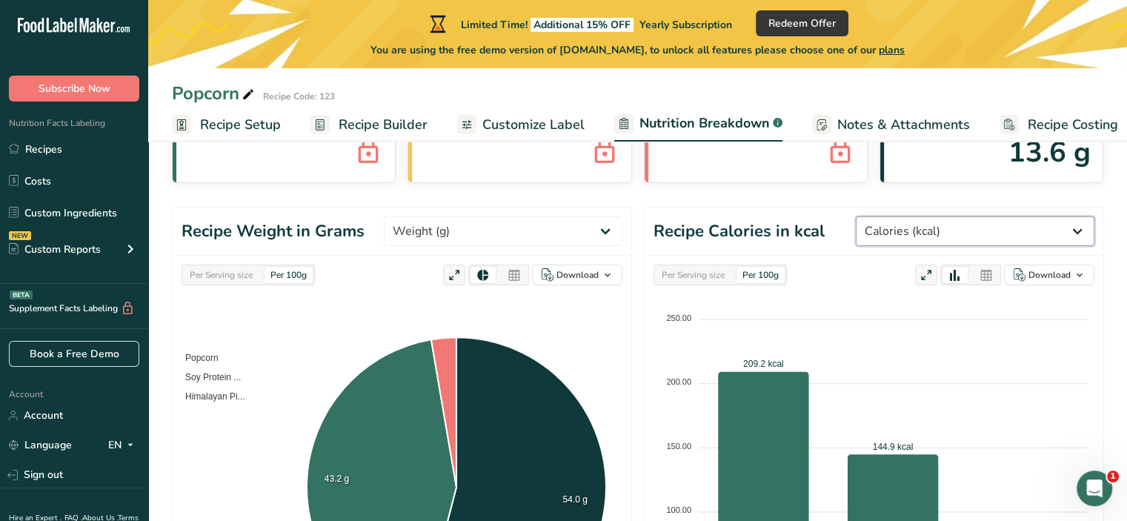
click at [977, 227] on select "Weight (g) Calories (kcal) Energy KJ (kj) Total Fat (g) Saturated Fat (g) Trans…" at bounding box center [974, 231] width 238 height 30
select select "Protein"
click at [911, 216] on select "Weight (g) Calories (kcal) Energy KJ (kj) Total Fat (g) Saturated Fat (g) Trans…" at bounding box center [974, 231] width 238 height 30
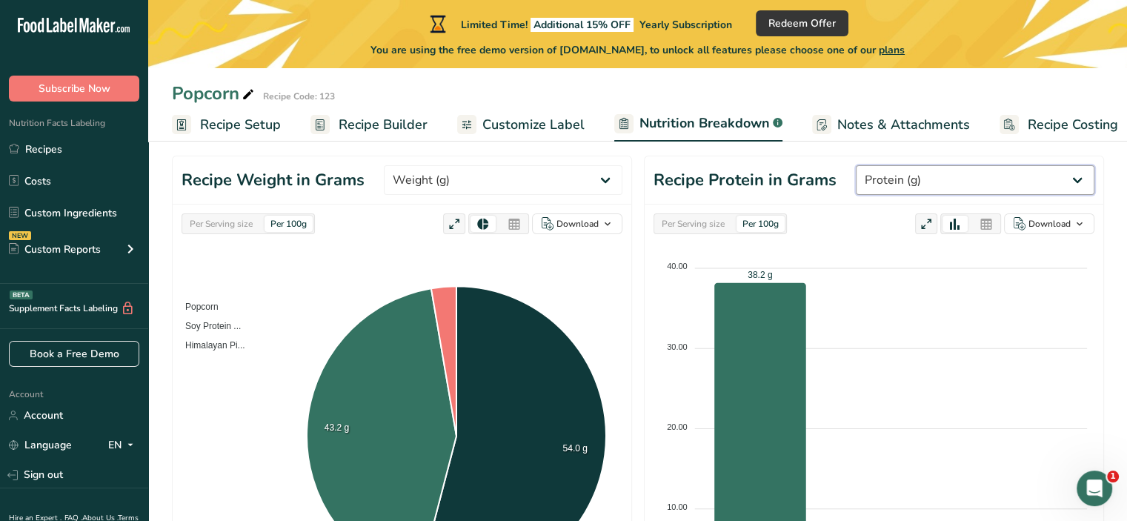
scroll to position [161, 0]
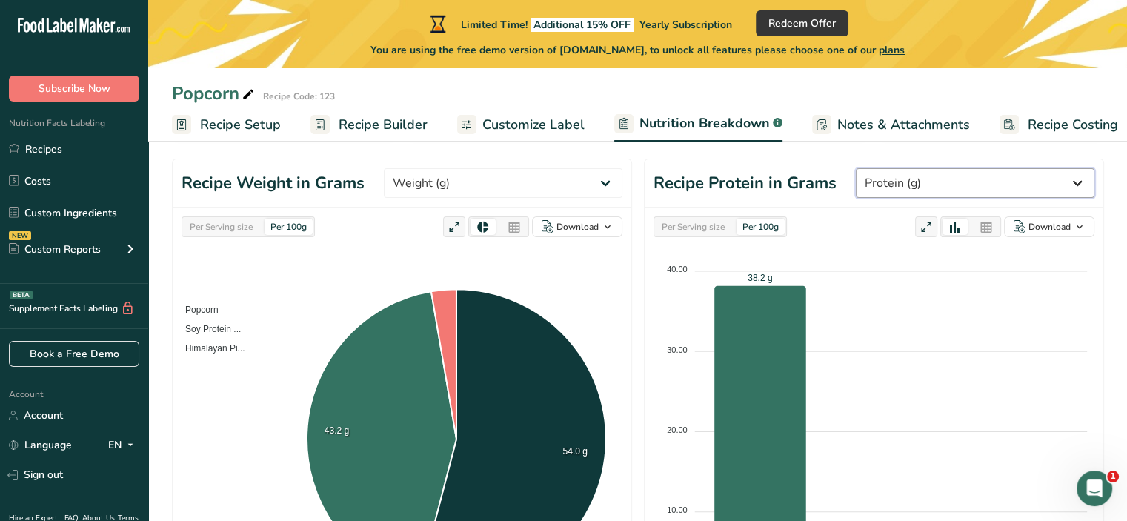
click at [1028, 190] on select "Weight (g) Calories (kcal) Energy KJ (kj) Total Fat (g) Saturated Fat (g) Trans…" at bounding box center [974, 183] width 238 height 30
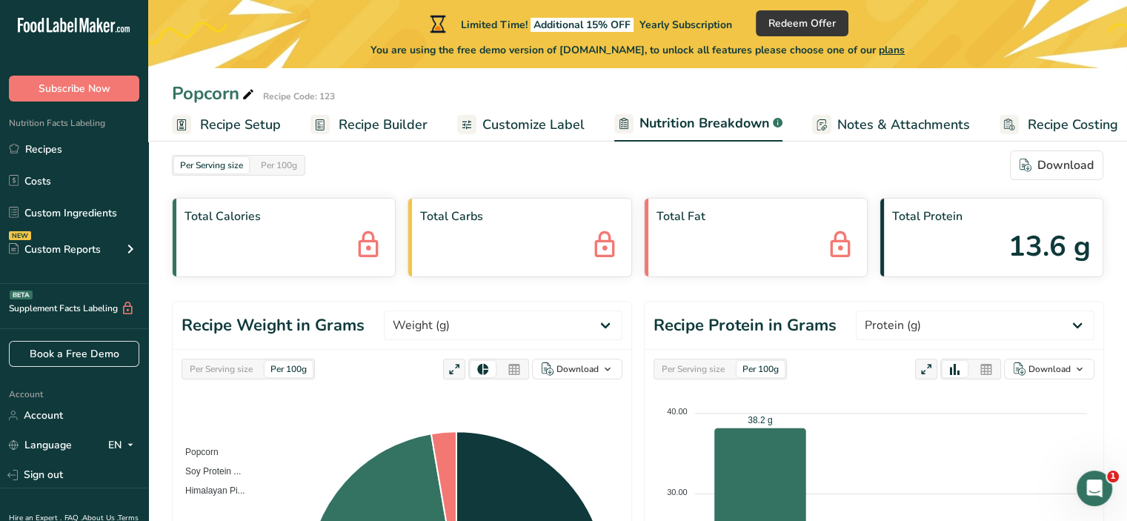
scroll to position [0, 0]
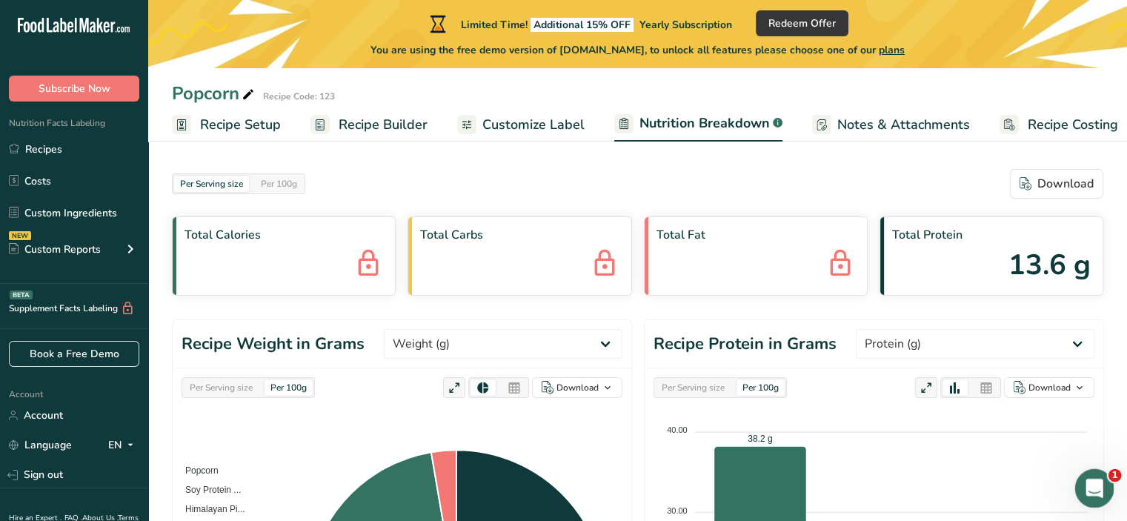
click at [1086, 478] on icon "Open Intercom Messenger" at bounding box center [1092, 486] width 24 height 24
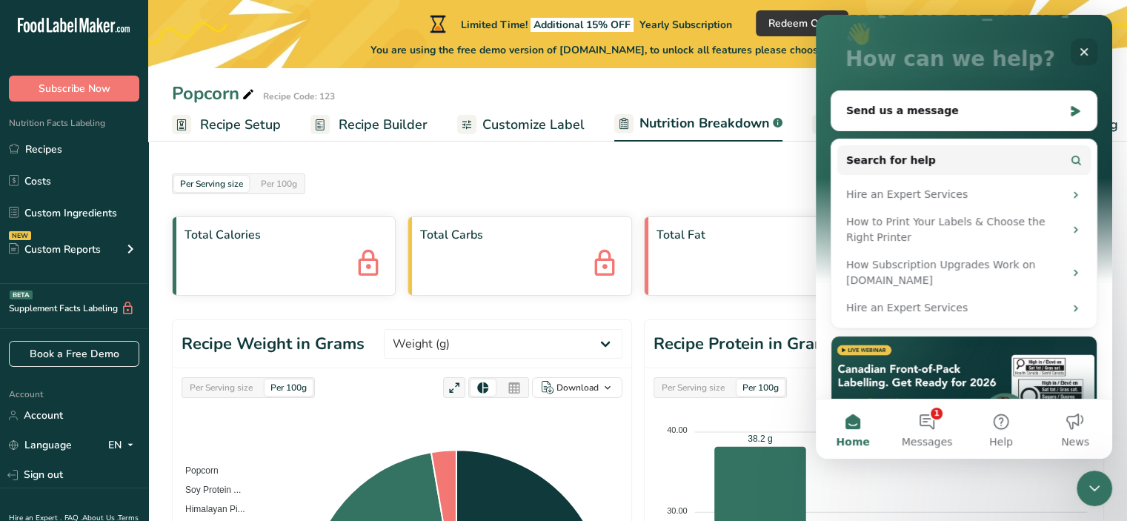
scroll to position [127, 0]
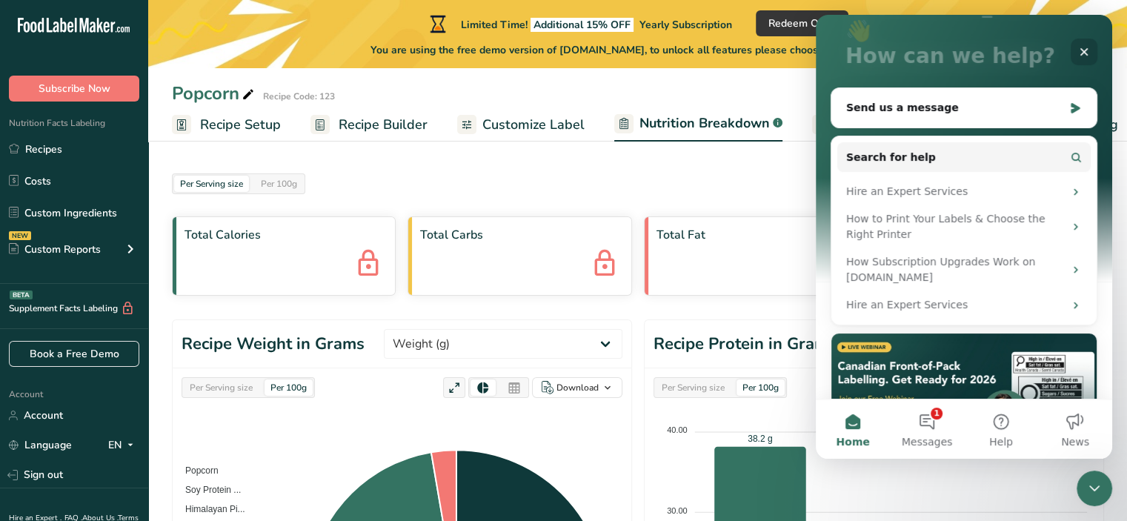
click at [1082, 49] on icon "Close" at bounding box center [1084, 52] width 12 height 12
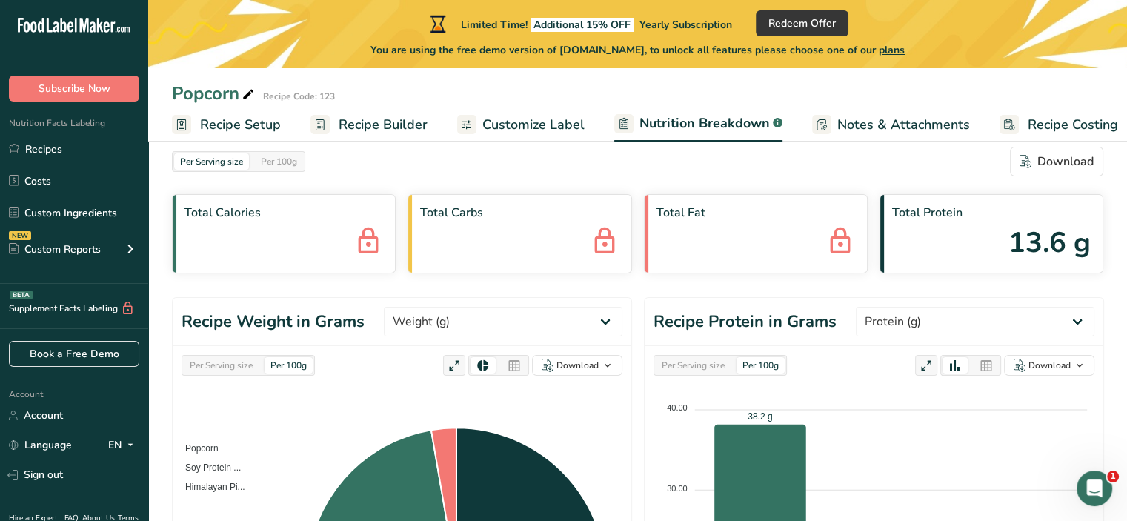
scroll to position [0, 0]
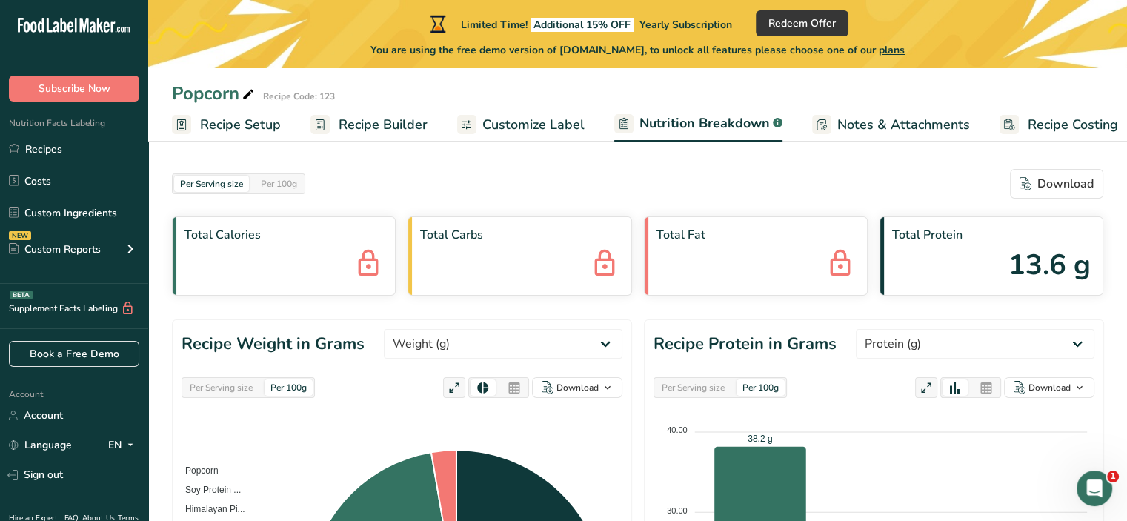
click at [889, 113] on link "Notes & Attachments" at bounding box center [891, 124] width 158 height 33
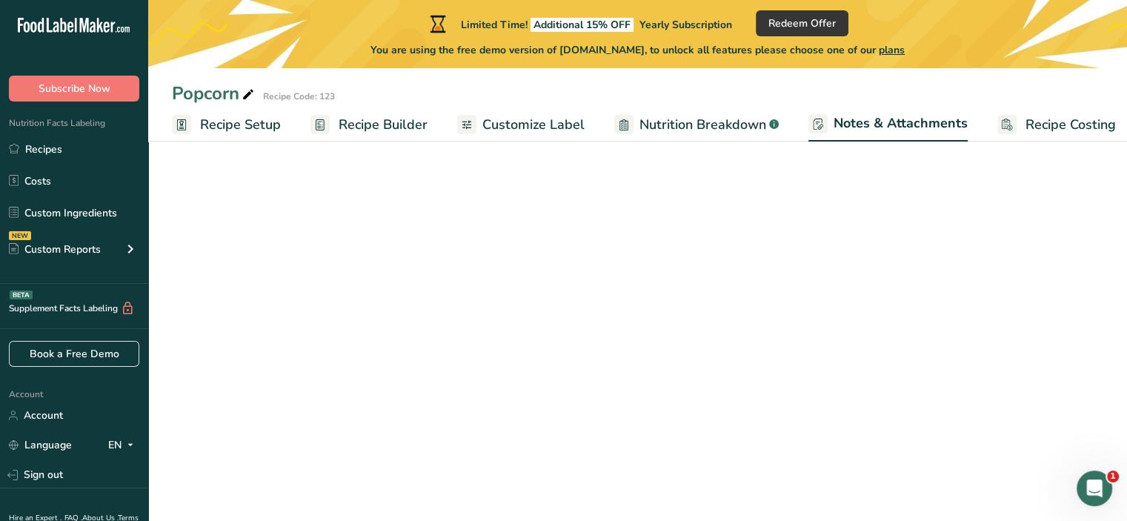
scroll to position [0, 13]
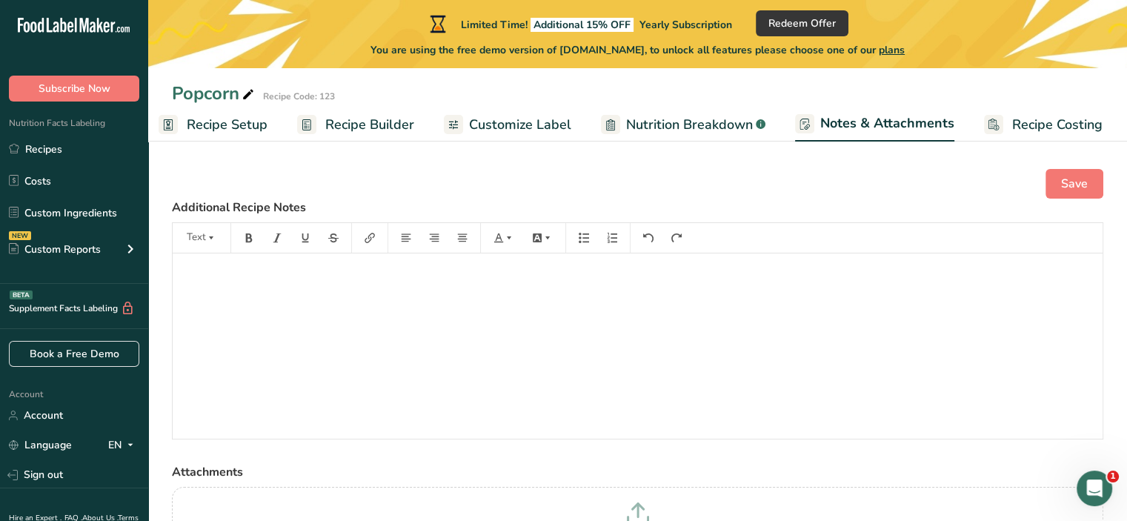
click at [495, 127] on span "Customize Label" at bounding box center [520, 125] width 102 height 20
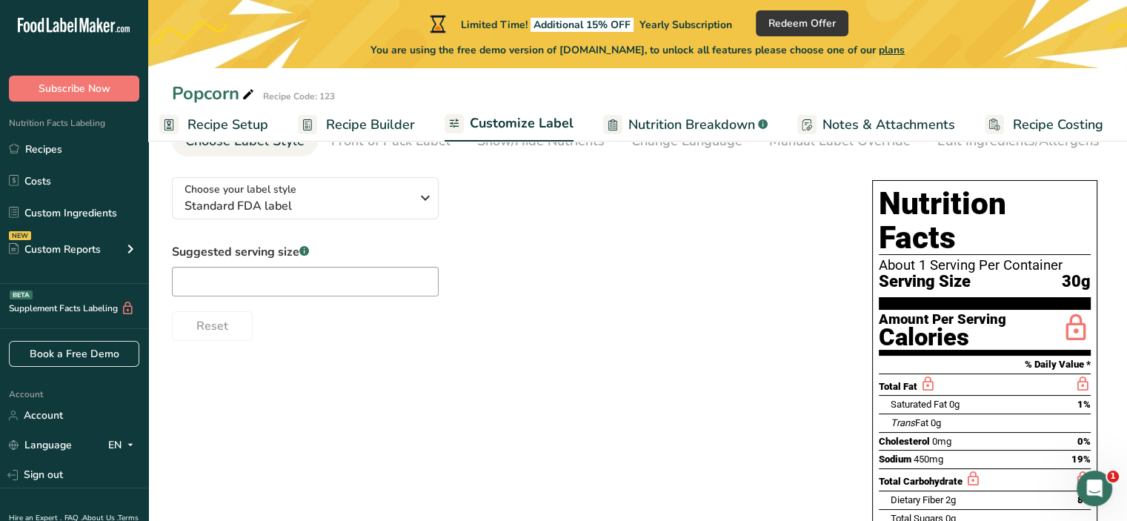
scroll to position [87, 0]
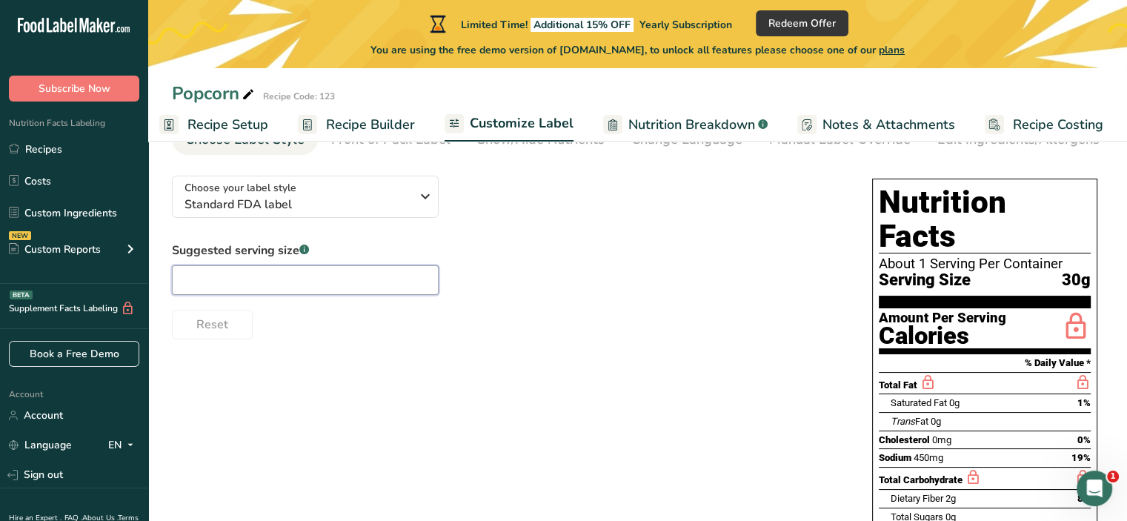
click at [339, 293] on input "text" at bounding box center [305, 280] width 267 height 30
click at [298, 364] on div "Choose your label style Standard FDA label USA (FDA) Standard FDA label Tabular…" at bounding box center [637, 457] width 931 height 586
click at [376, 289] on input "text" at bounding box center [305, 280] width 267 height 30
type input "1"
click at [367, 198] on span "Standard FDA label" at bounding box center [297, 205] width 226 height 18
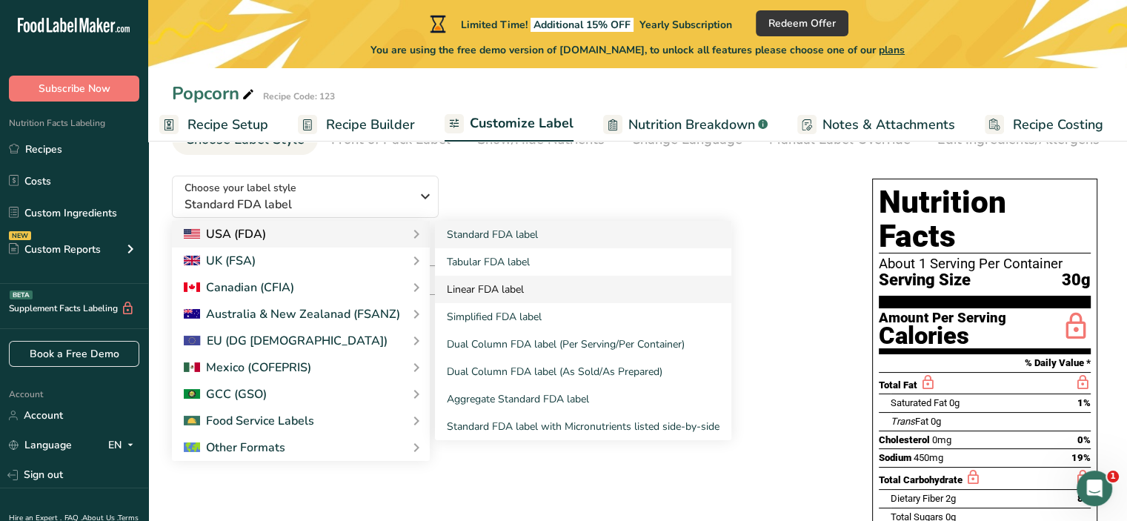
click at [492, 284] on link "Linear FDA label" at bounding box center [583, 289] width 296 height 27
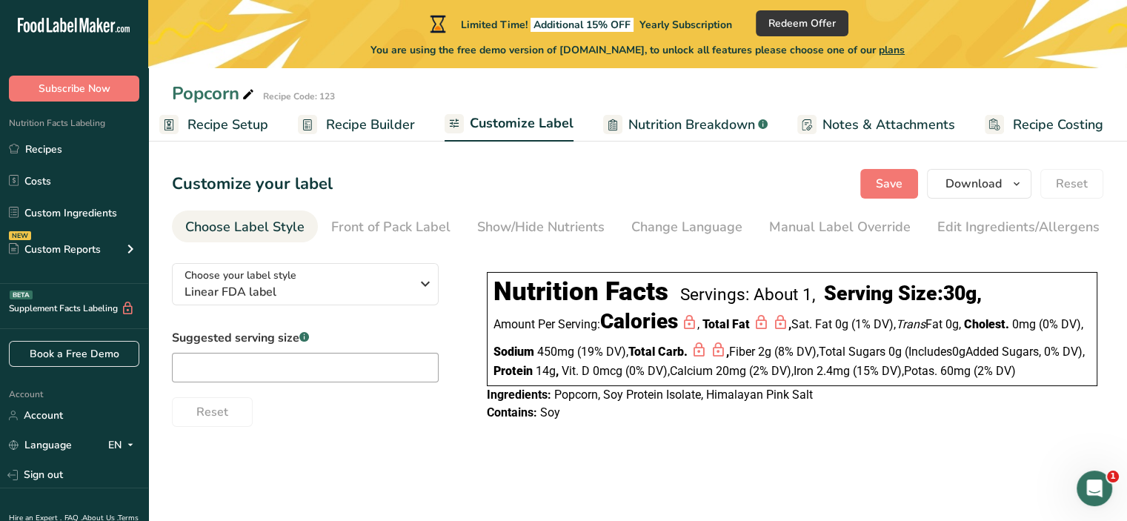
scroll to position [0, 0]
click at [373, 275] on div "Choose your label style Linear FDA label" at bounding box center [297, 283] width 226 height 33
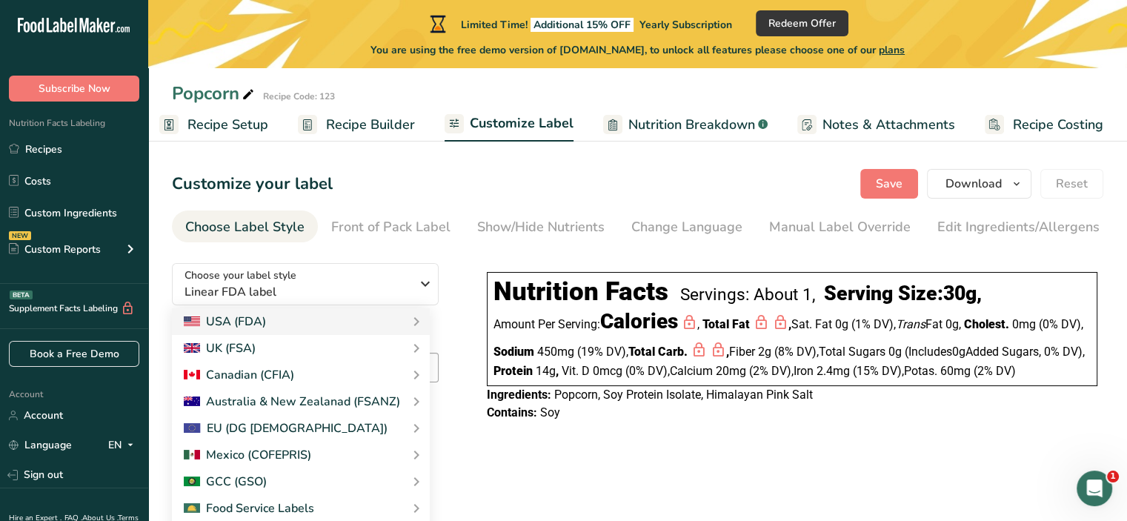
click at [424, 209] on section "Customize your label Save Download Choose what to show on your downloaded label…" at bounding box center [637, 302] width 978 height 315
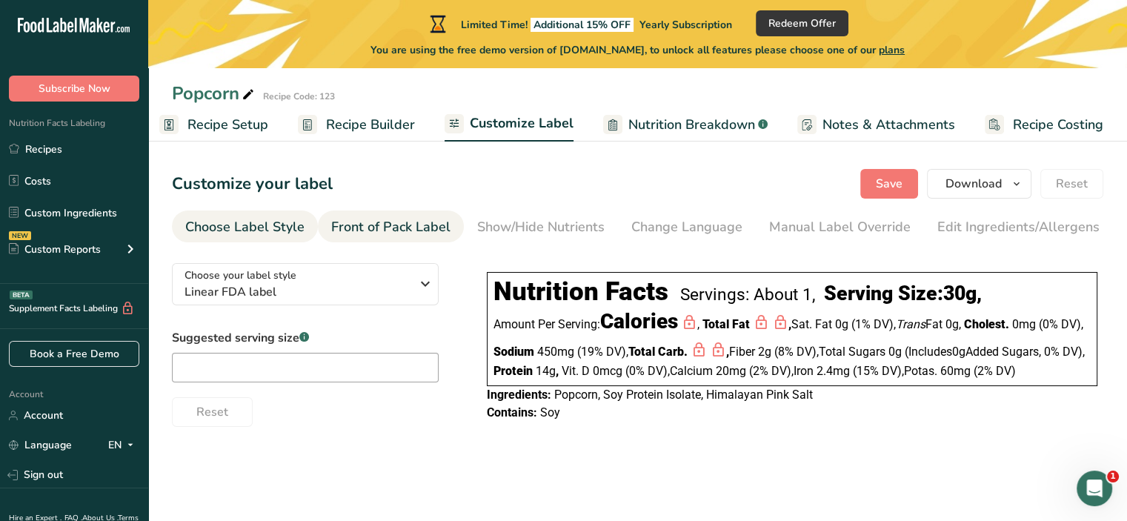
click at [412, 230] on div "Front of Pack Label" at bounding box center [390, 227] width 119 height 20
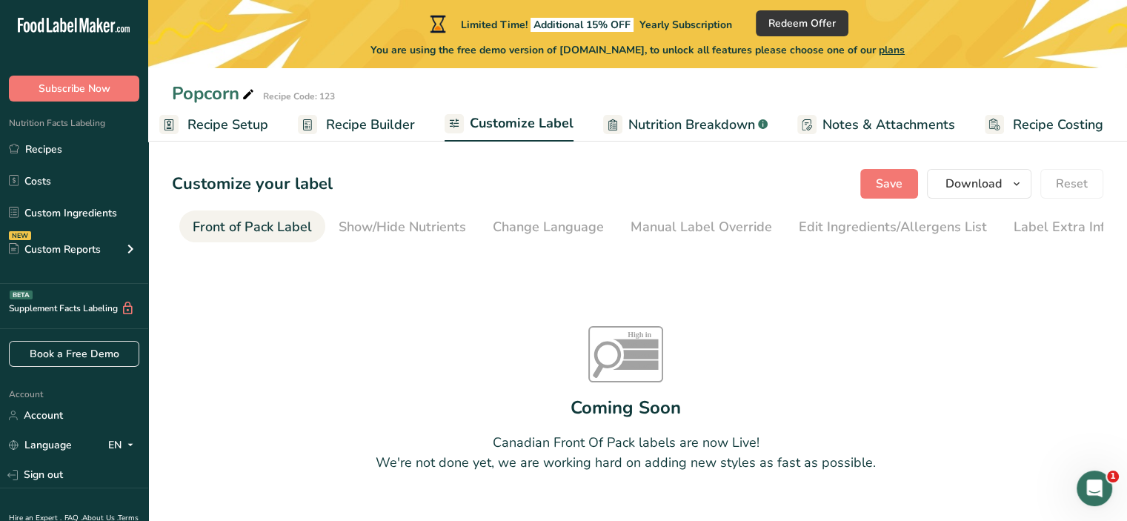
scroll to position [0, 144]
click at [487, 227] on div "Change Language" at bounding box center [542, 227] width 111 height 20
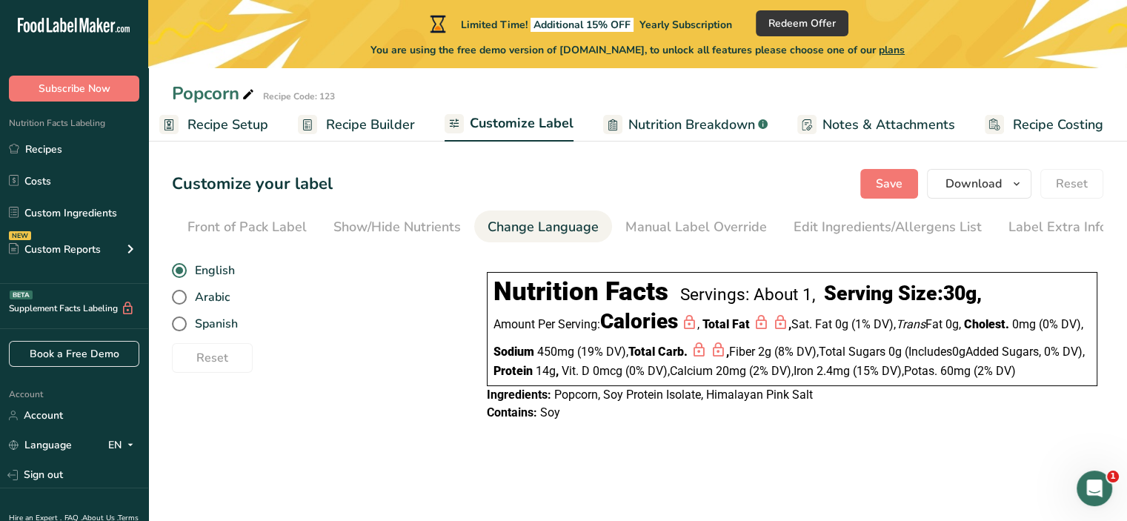
scroll to position [0, 145]
click at [668, 221] on div "Manual Label Override" at bounding box center [694, 227] width 141 height 20
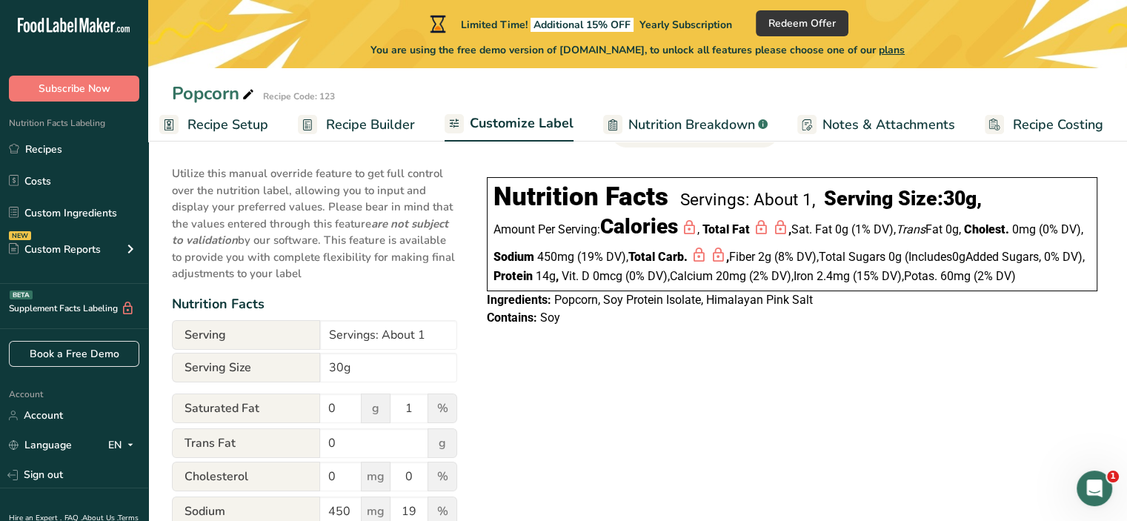
scroll to position [0, 0]
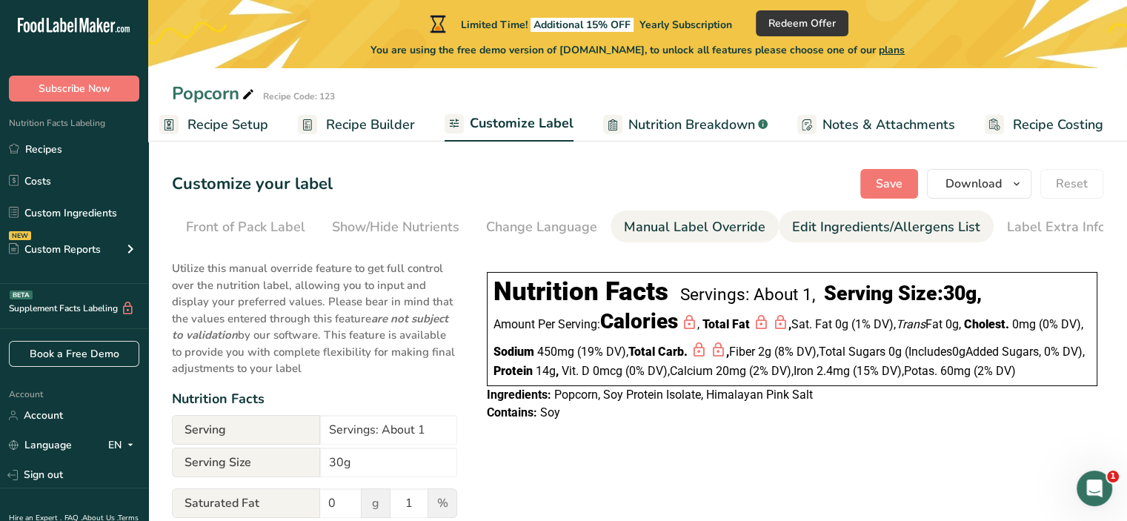
click at [855, 229] on div "Edit Ingredients/Allergens List" at bounding box center [886, 227] width 188 height 20
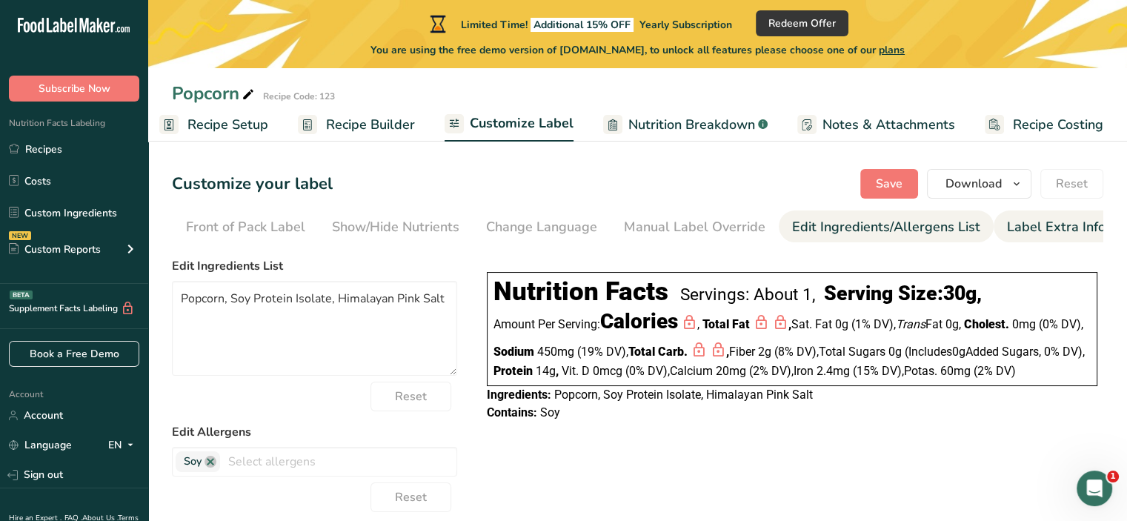
click at [1018, 230] on div "Label Extra Info" at bounding box center [1056, 227] width 99 height 20
